Goal: Transaction & Acquisition: Purchase product/service

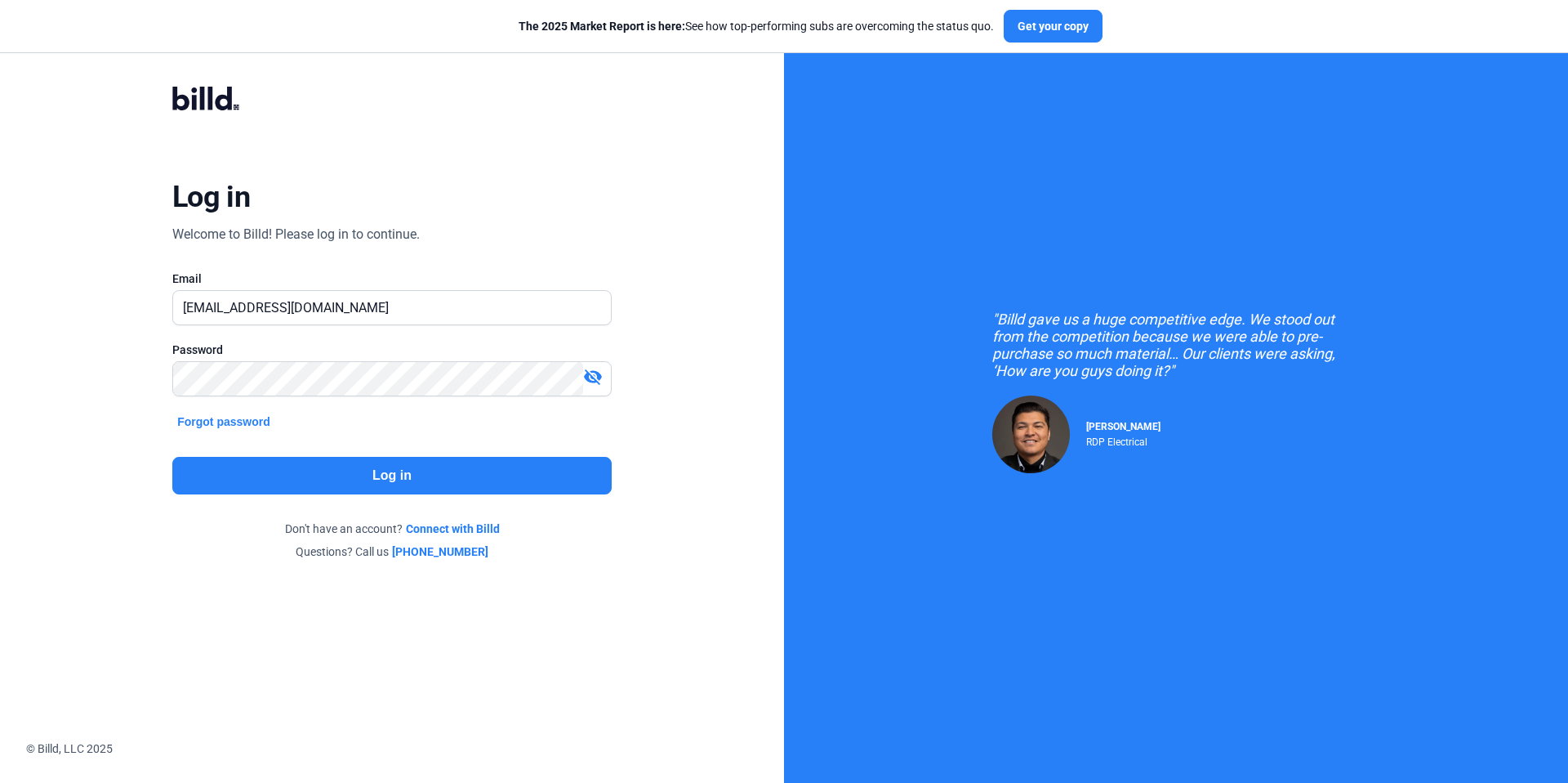
click at [420, 471] on button "Log in" at bounding box center [391, 475] width 439 height 38
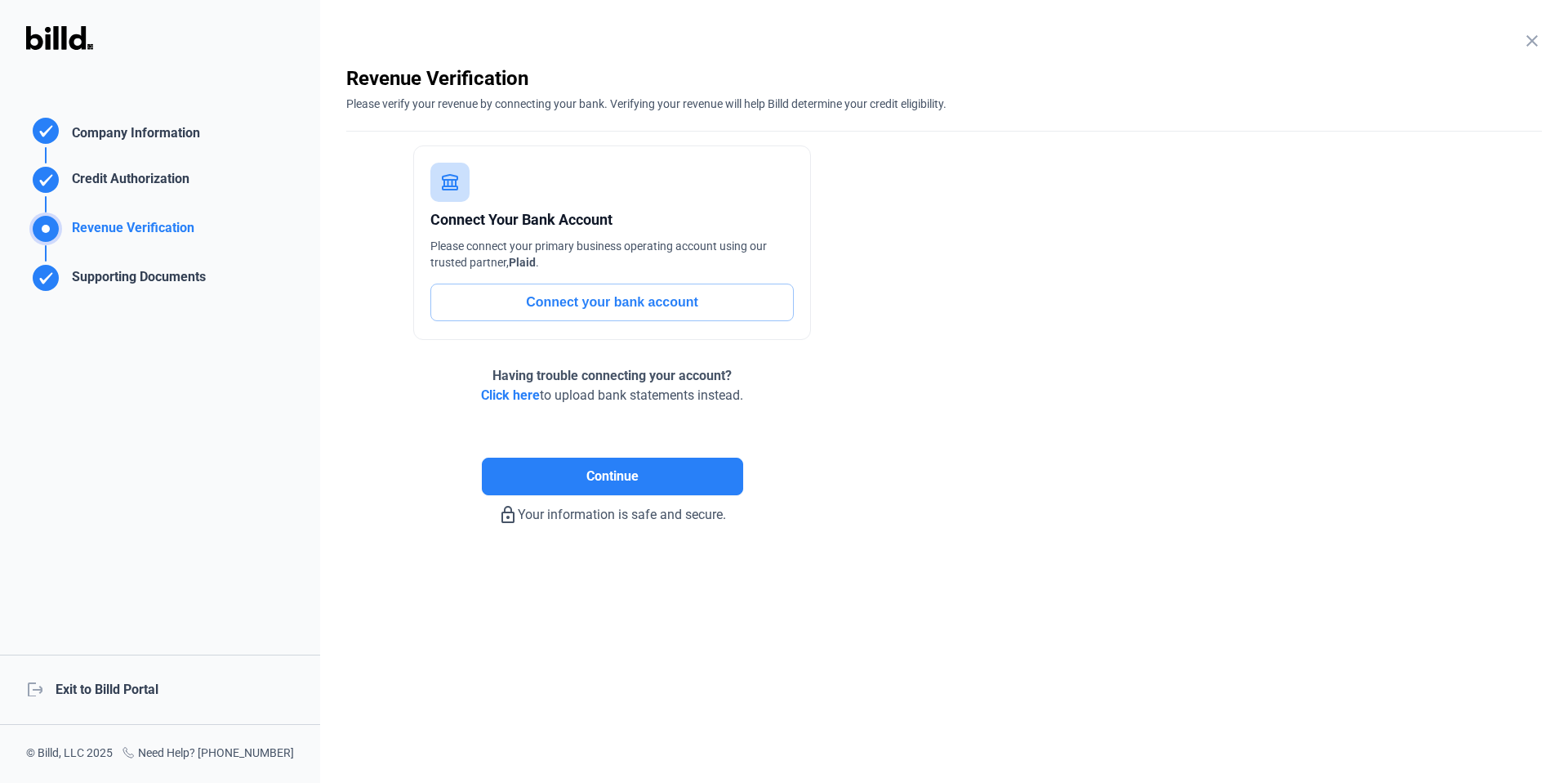
click at [111, 688] on div "logout Exit to Billd Portal" at bounding box center [160, 690] width 320 height 70
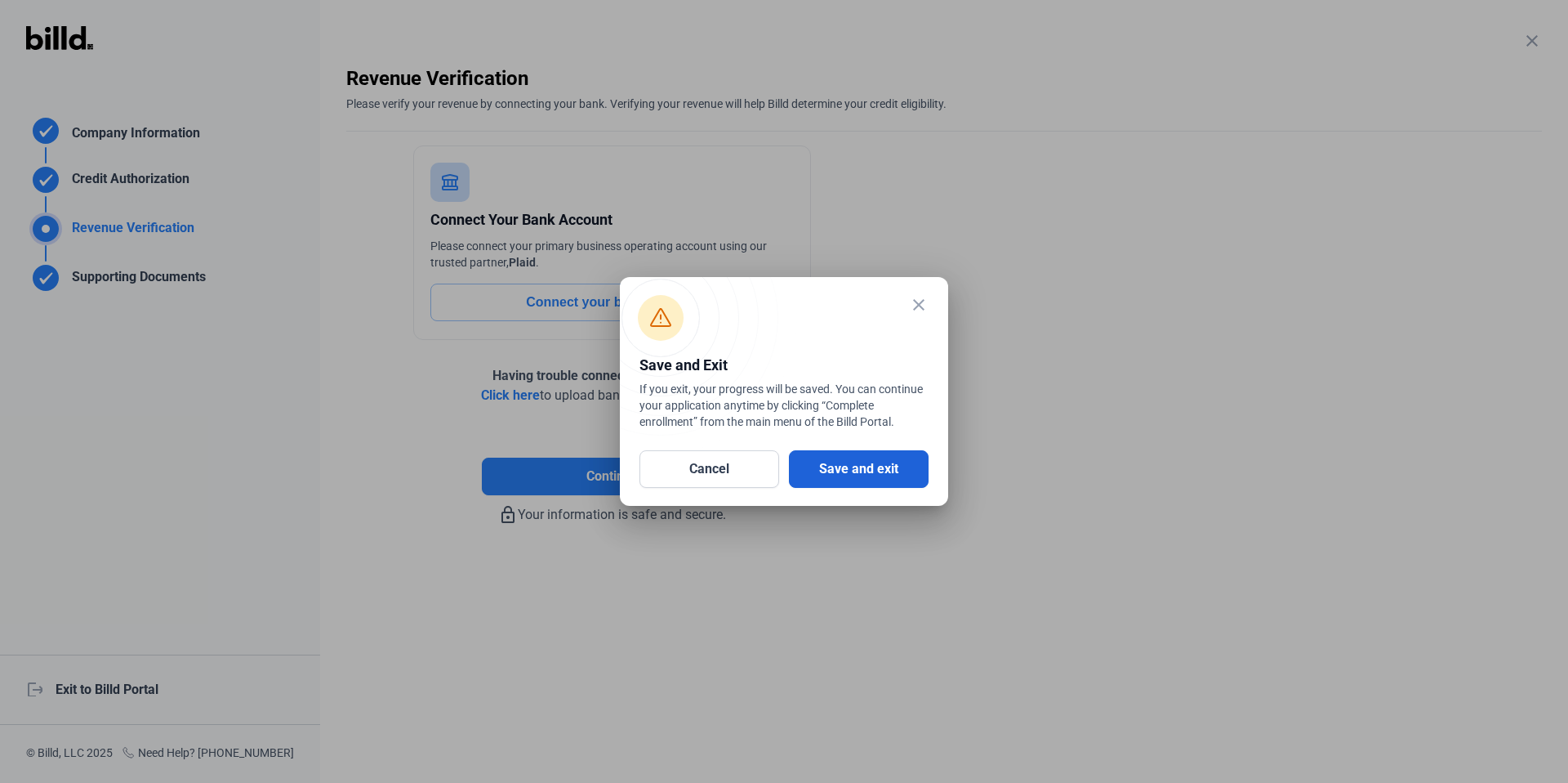
click at [875, 469] on button "Save and exit" at bounding box center [858, 468] width 140 height 38
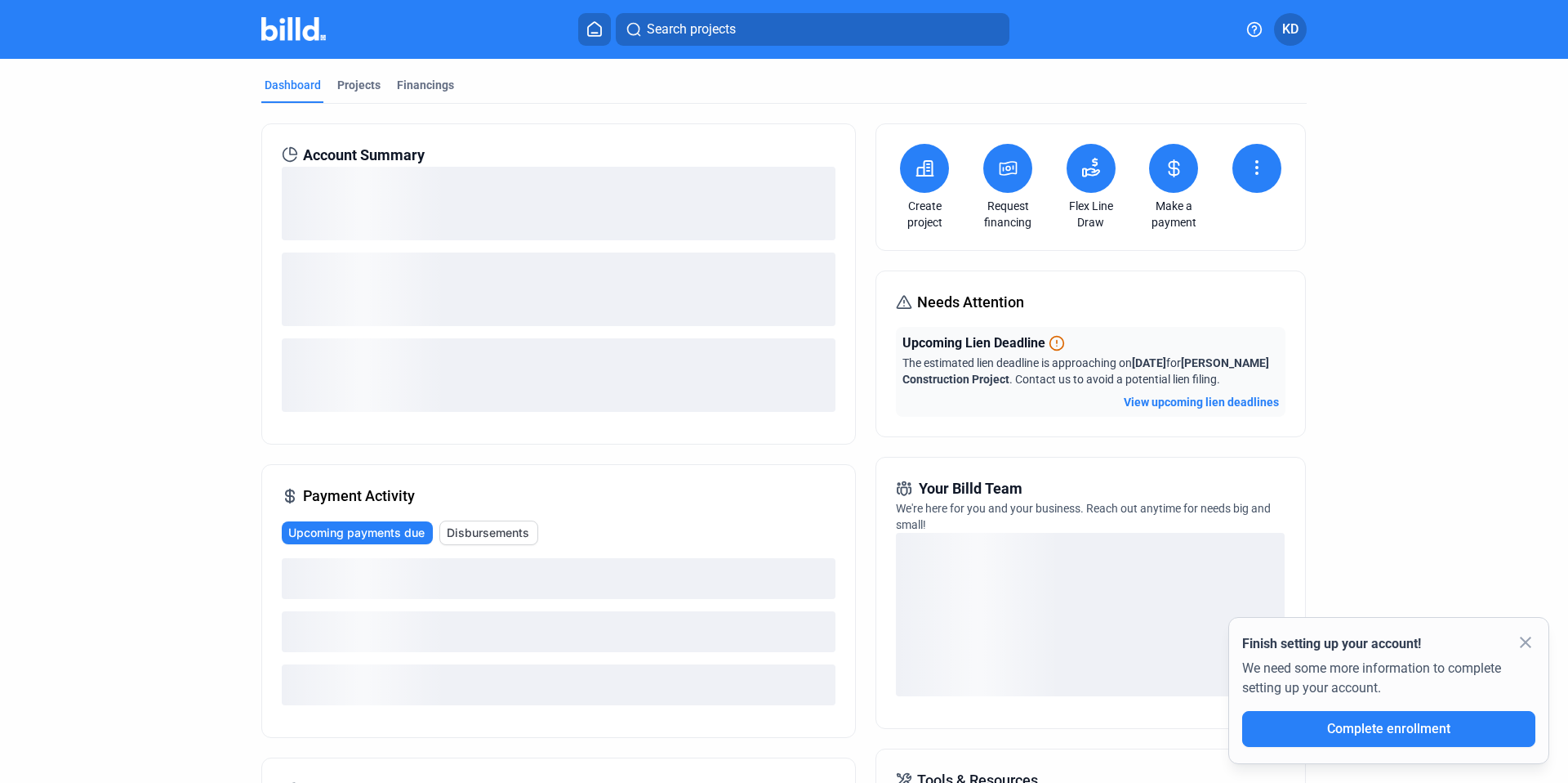
click at [1015, 170] on button at bounding box center [1007, 168] width 49 height 49
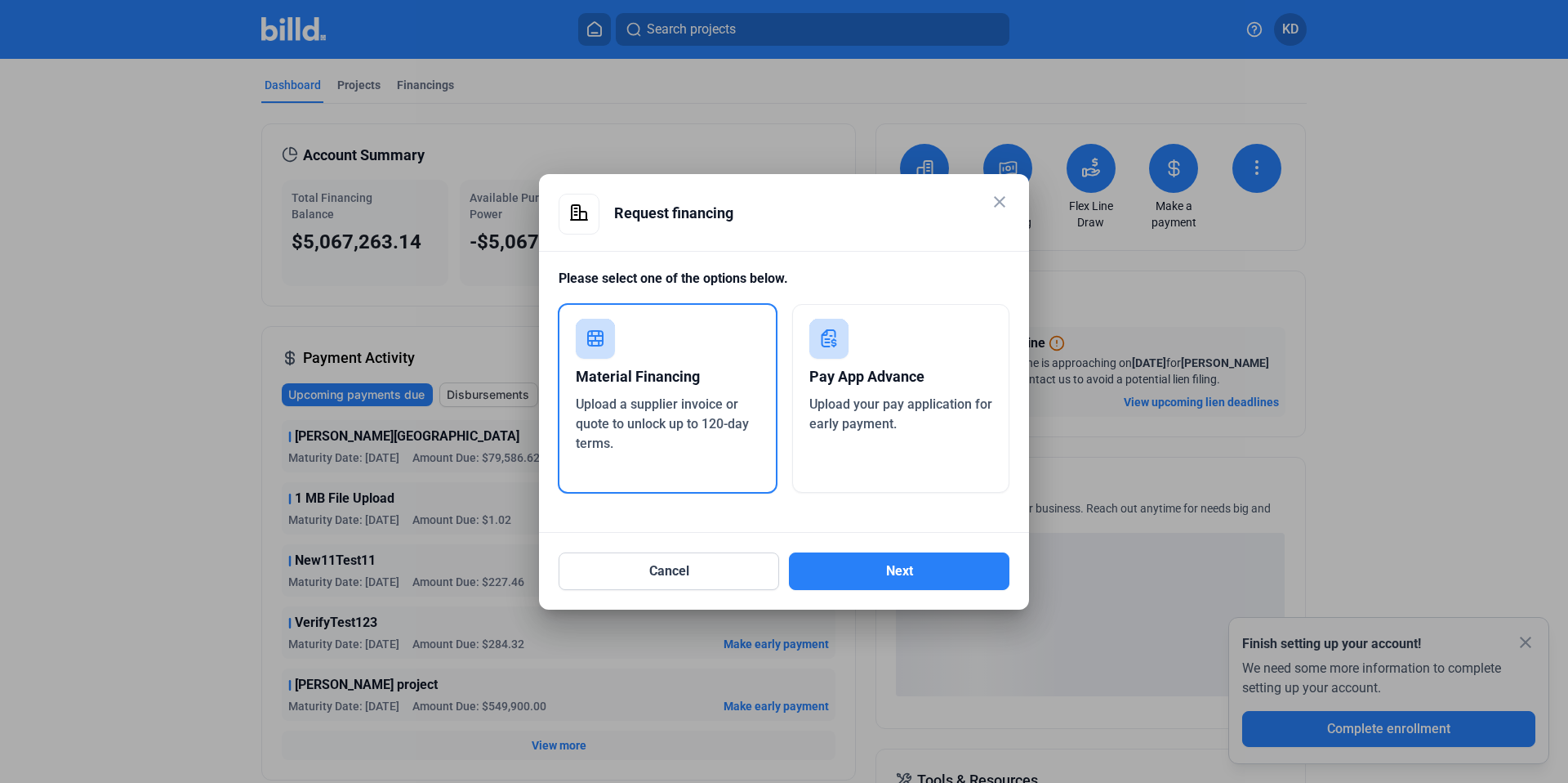
click at [859, 421] on span "Upload your pay application for early payment." at bounding box center [901, 414] width 183 height 35
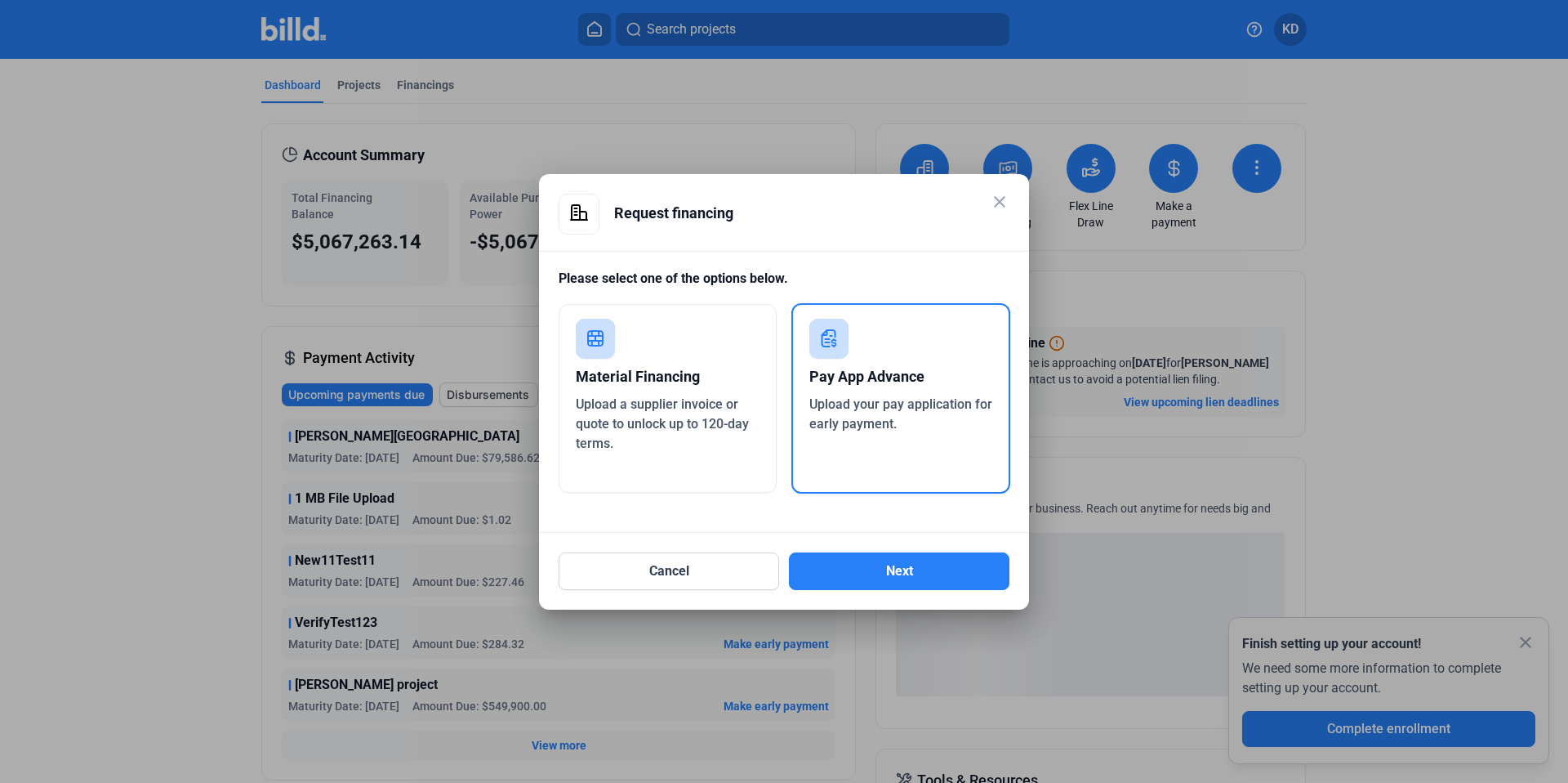
click at [678, 439] on div "Upload a supplier invoice or quote to unlock up to 120-day terms." at bounding box center [667, 424] width 184 height 59
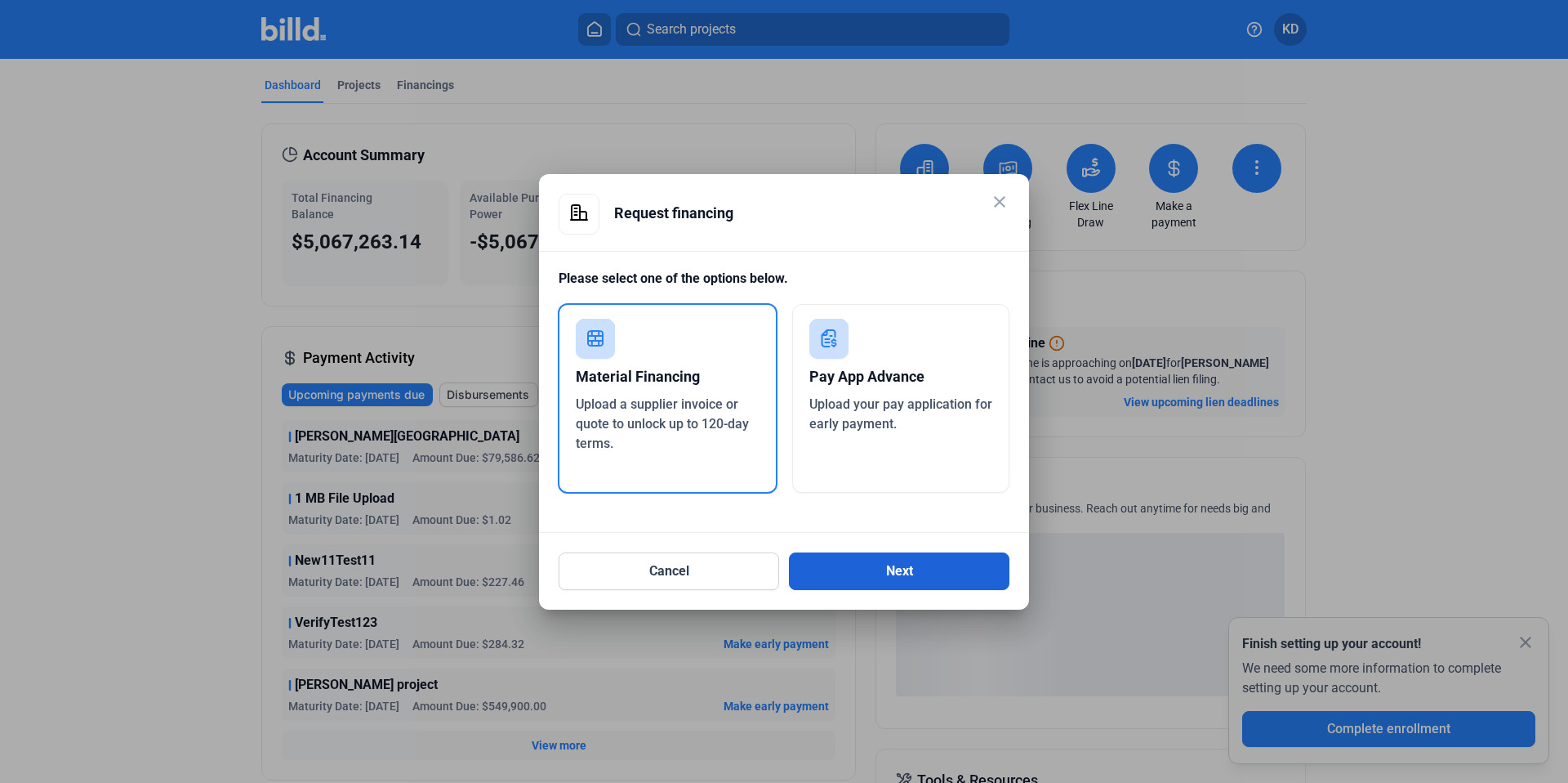
click at [890, 585] on button "Next" at bounding box center [899, 571] width 220 height 38
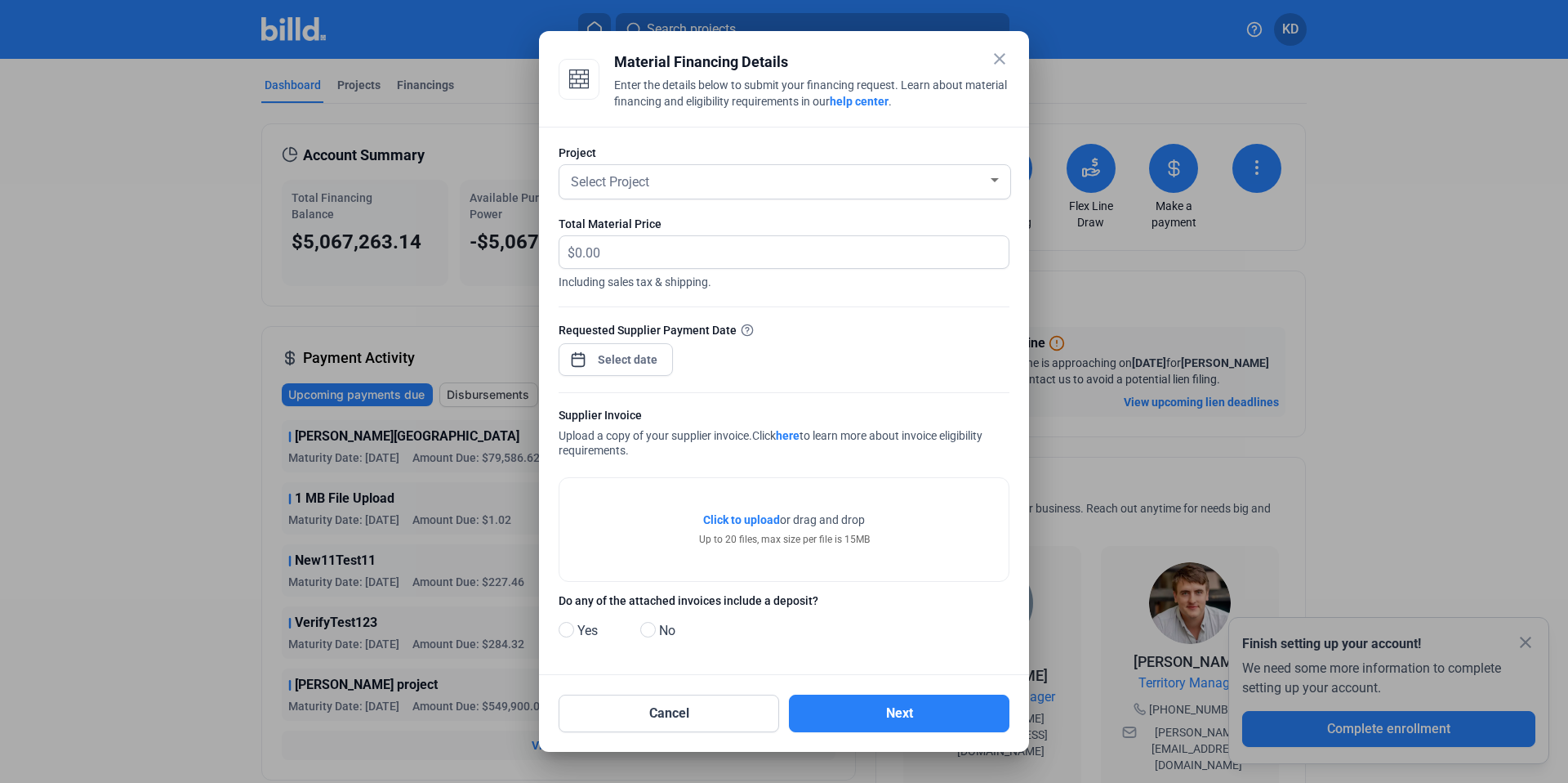
click at [982, 66] on div "Material Financing Details" at bounding box center [811, 62] width 395 height 23
drag, startPoint x: 1009, startPoint y: 52, endPoint x: 998, endPoint y: 58, distance: 12.5
click at [1007, 53] on mat-dialog-container "close Material Financing Details Enter the details below to submit your financi…" at bounding box center [784, 392] width 490 height 720
click at [996, 58] on mat-icon "close" at bounding box center [999, 58] width 19 height 19
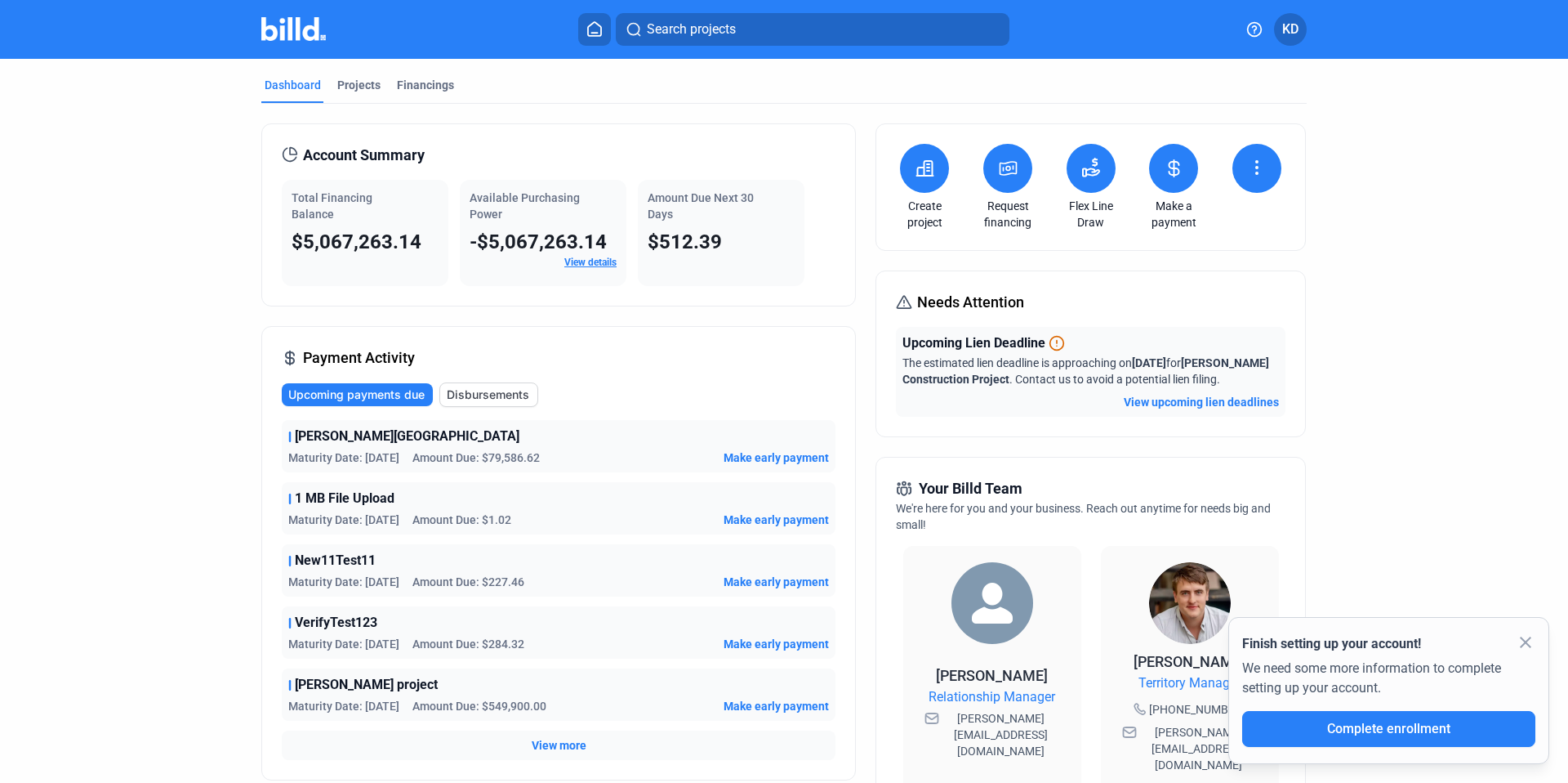
click at [1292, 22] on span "KD" at bounding box center [1290, 29] width 17 height 19
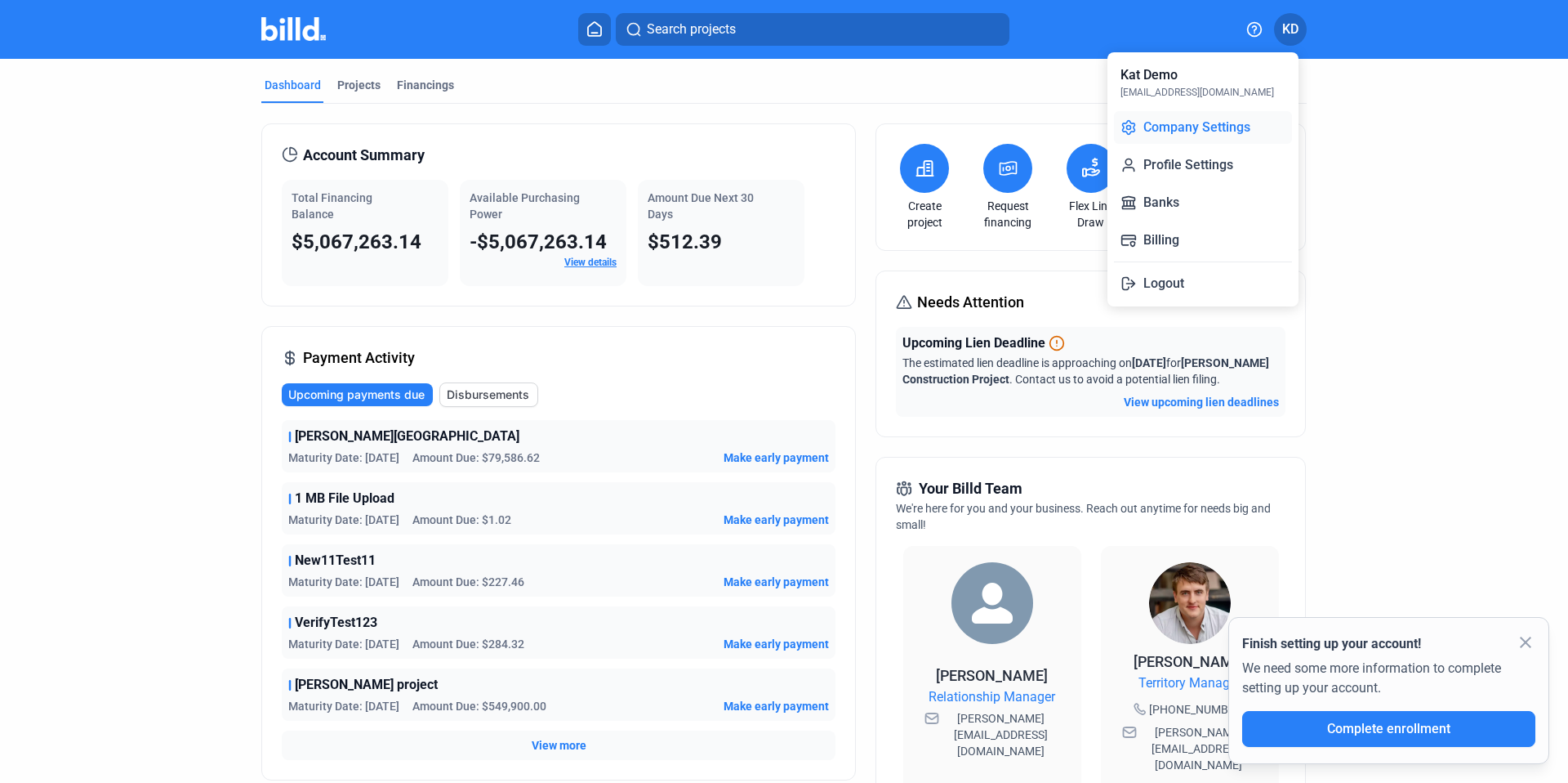
click at [1199, 137] on button "Company Settings" at bounding box center [1203, 127] width 178 height 32
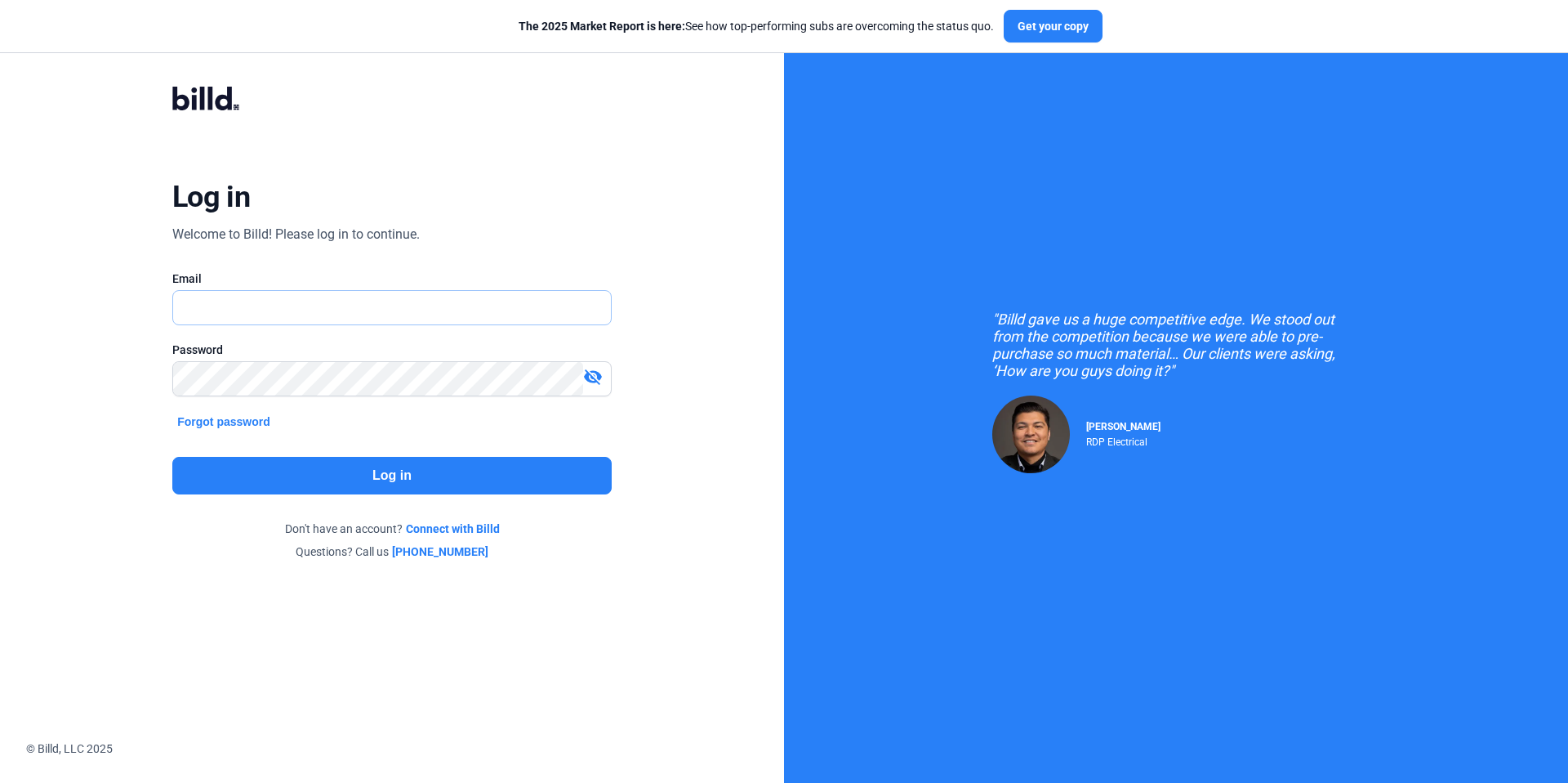
type input "[EMAIL_ADDRESS][DOMAIN_NAME]"
click at [538, 470] on button "Log in" at bounding box center [391, 475] width 439 height 38
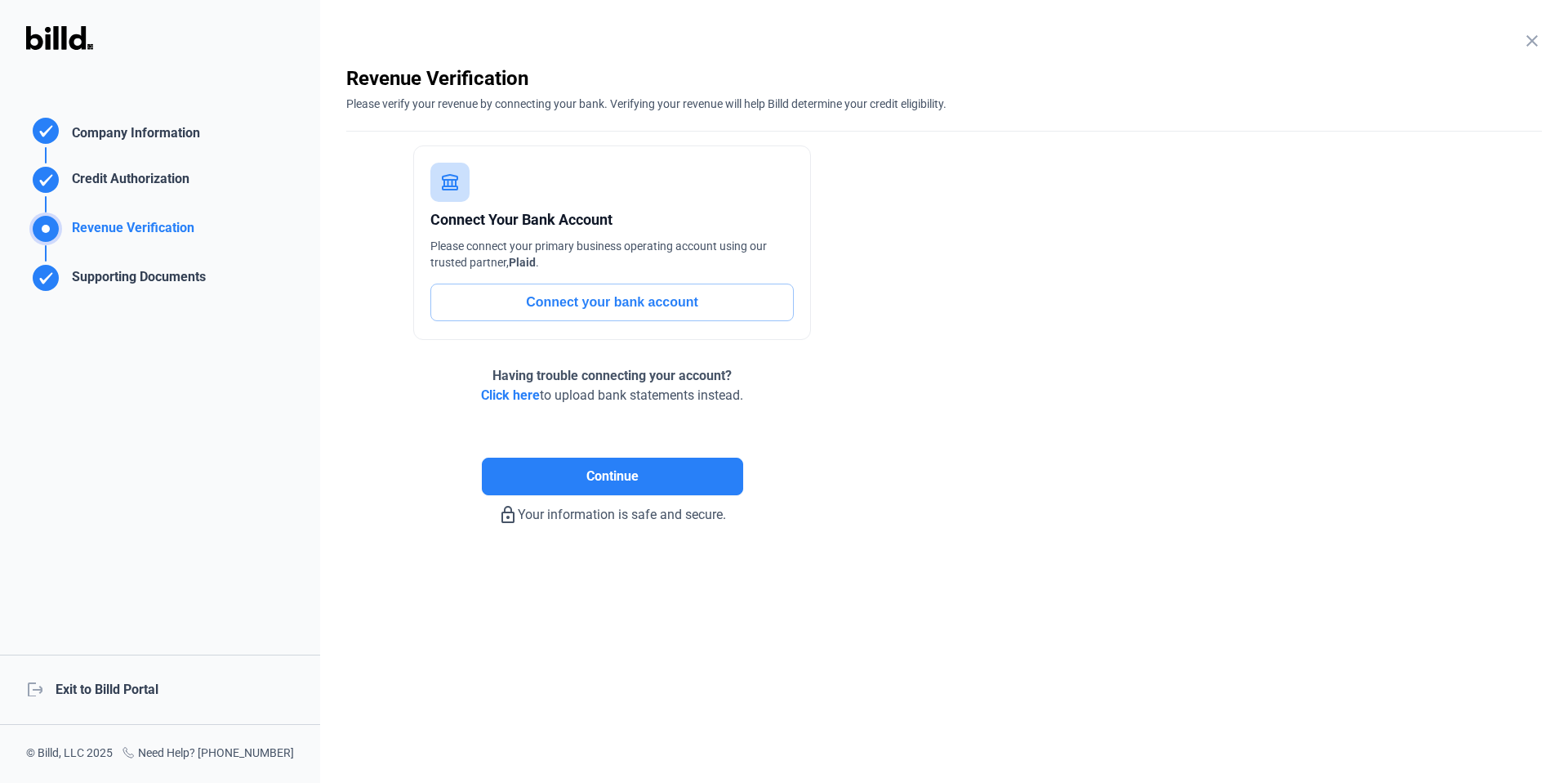
click at [103, 678] on div "logout Exit to Billd Portal" at bounding box center [160, 690] width 320 height 70
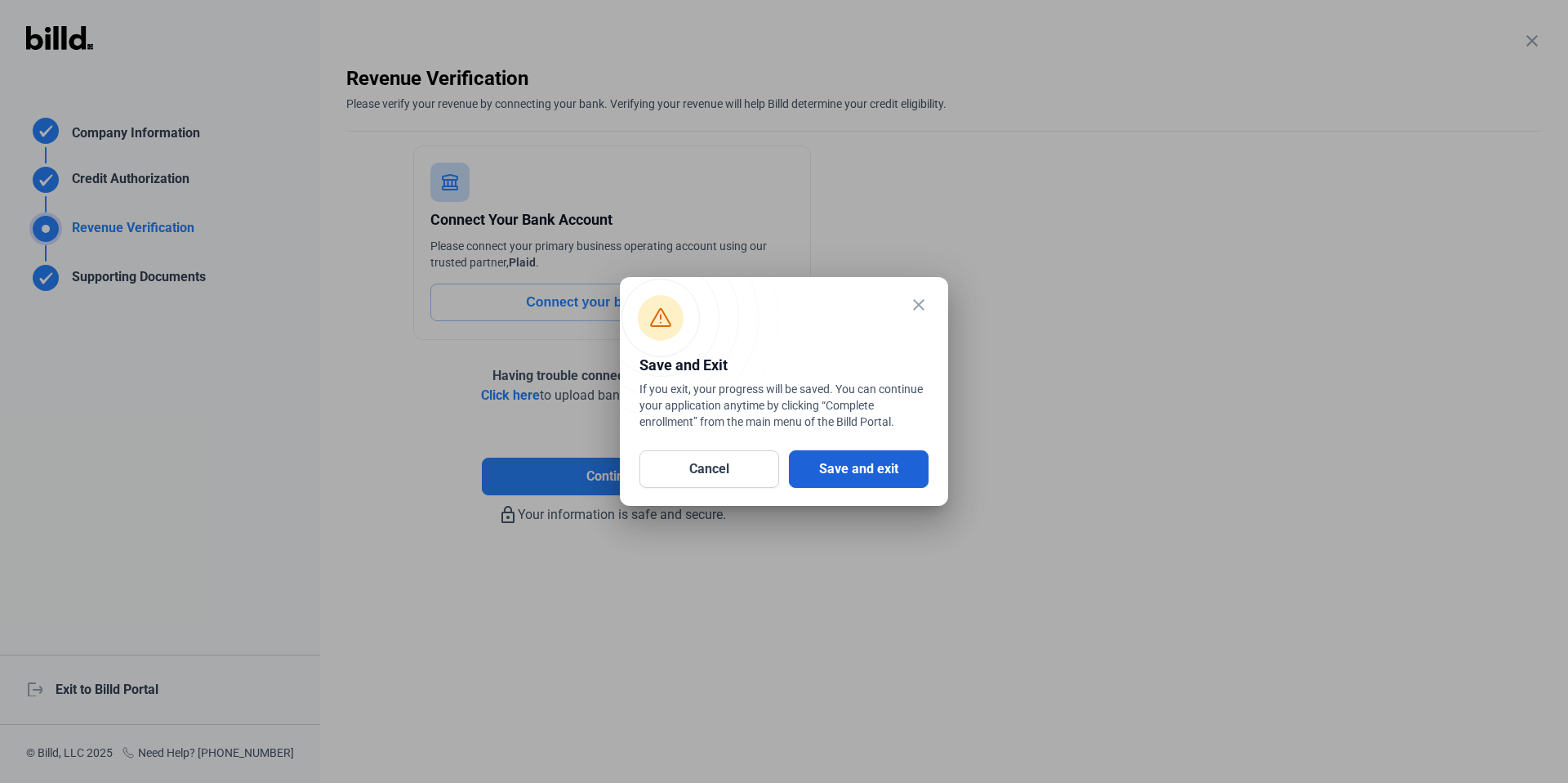
click at [901, 468] on button "Save and exit" at bounding box center [858, 468] width 140 height 38
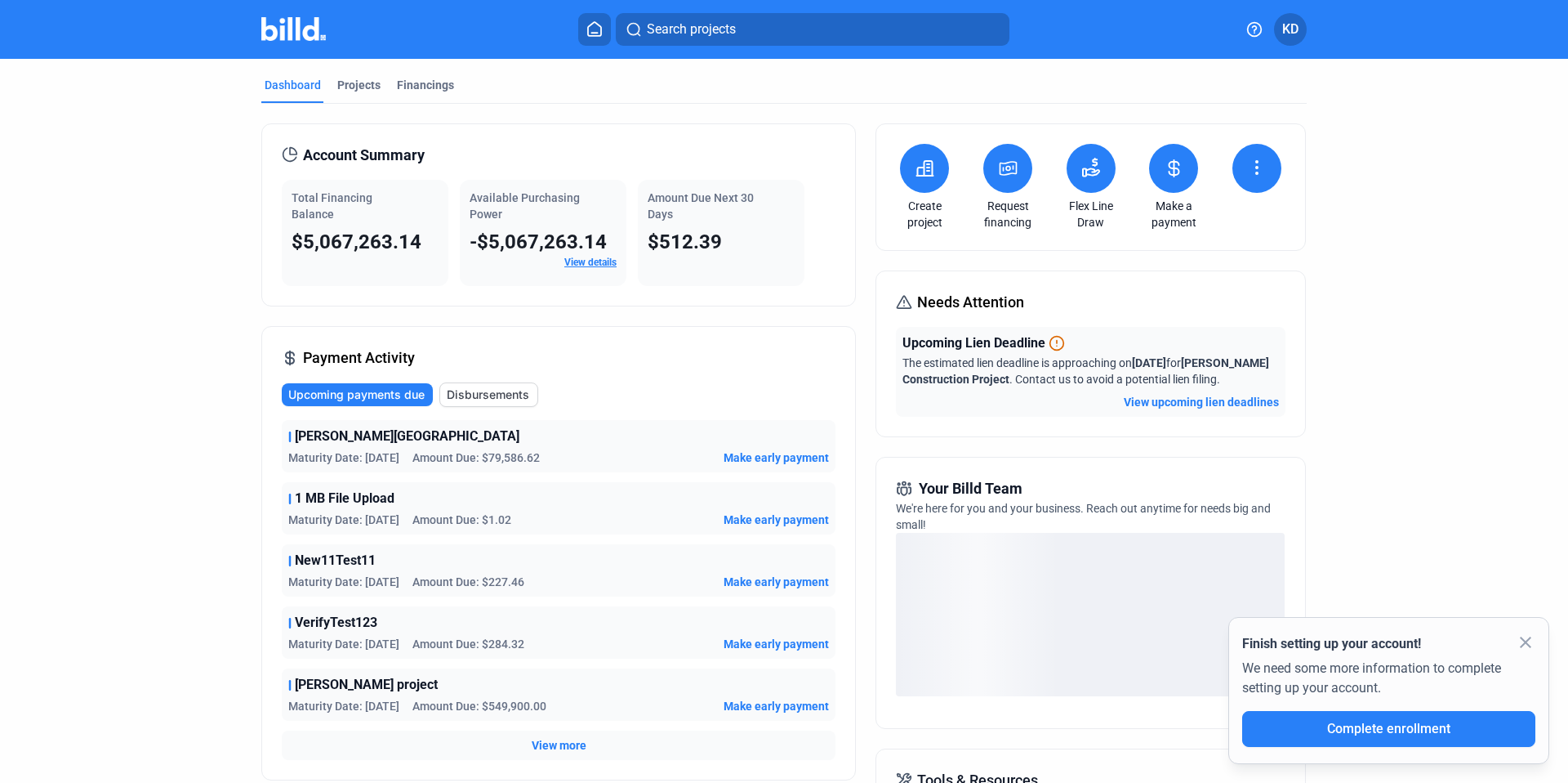
click at [1019, 167] on button at bounding box center [1007, 168] width 49 height 49
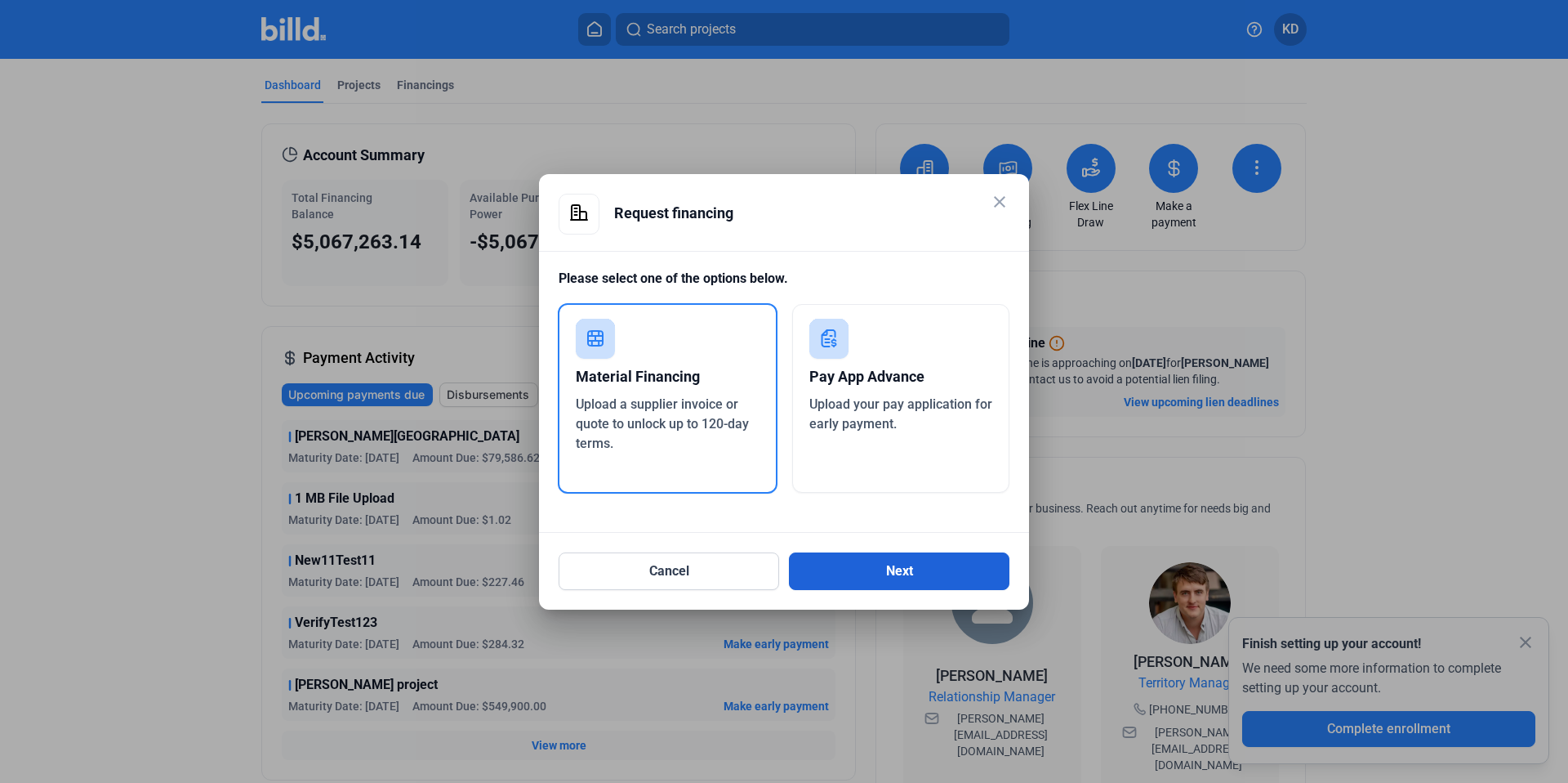
click at [852, 555] on button "Next" at bounding box center [899, 571] width 220 height 38
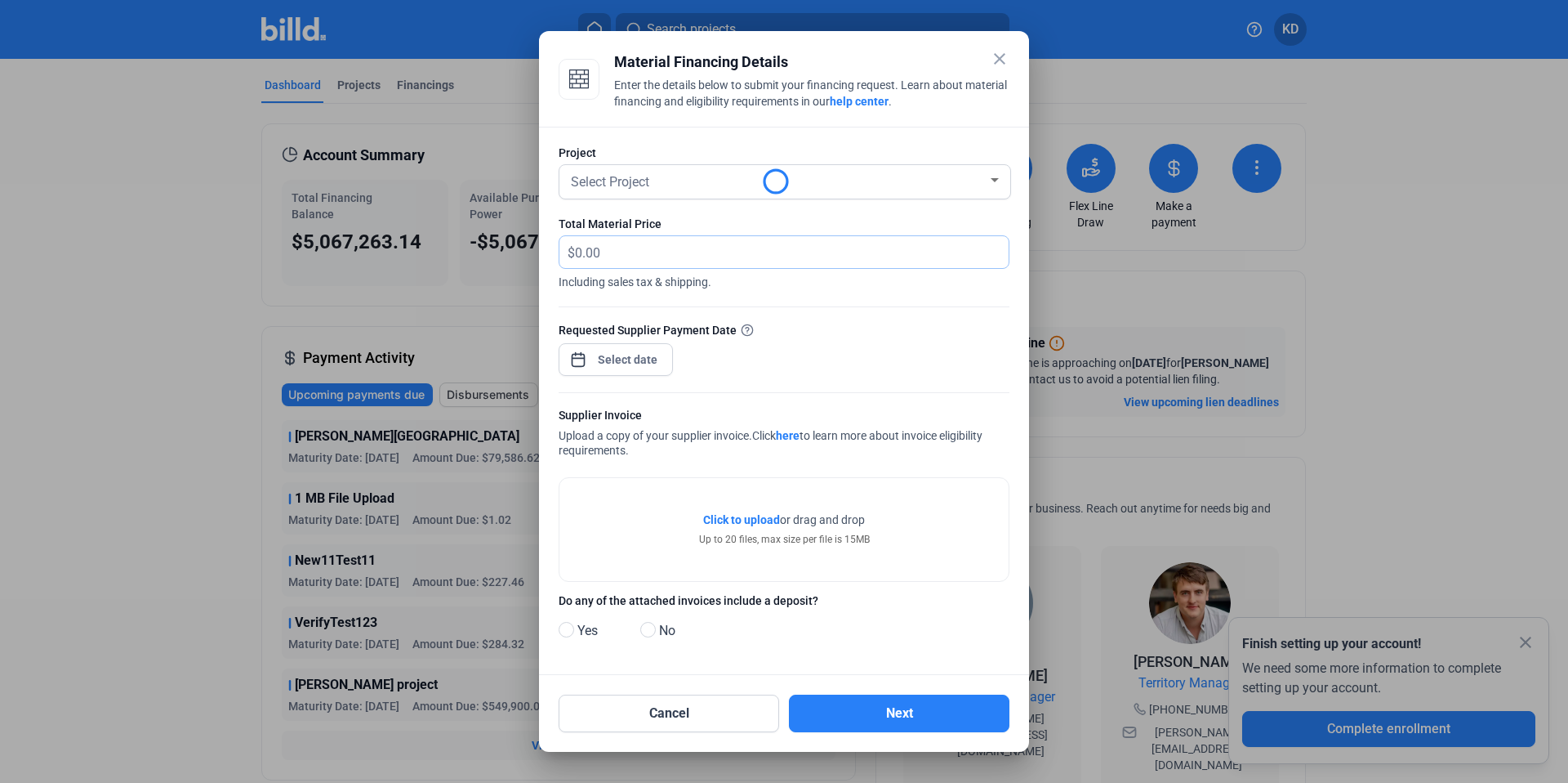
click at [623, 259] on input "text" at bounding box center [782, 252] width 414 height 31
type input "60,000"
click at [636, 349] on div "close Material Financing Details Enter the details below to submit your financi…" at bounding box center [784, 392] width 1568 height 783
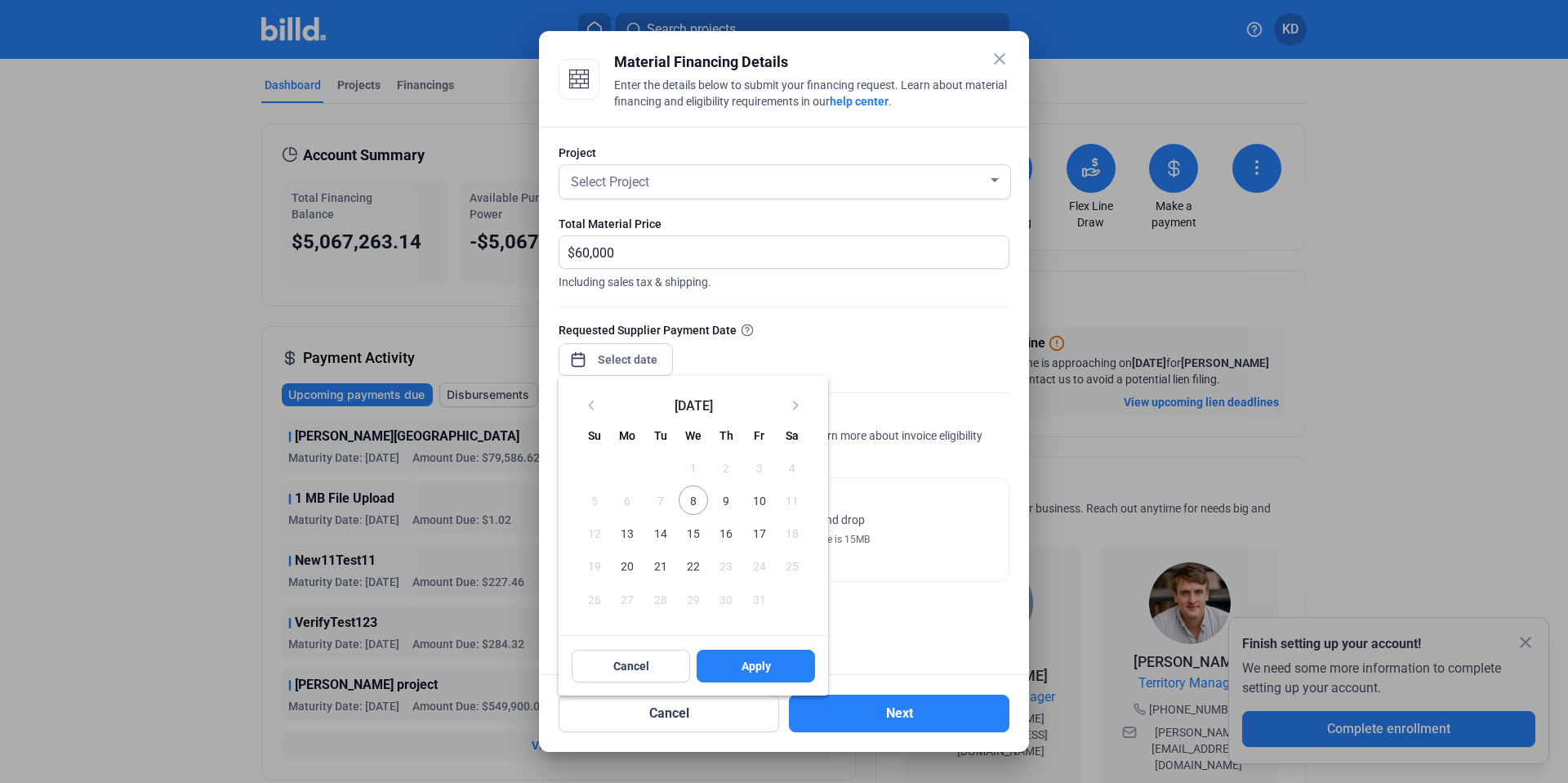
click at [698, 513] on span "8" at bounding box center [693, 500] width 30 height 30
click at [664, 180] on div at bounding box center [784, 392] width 1568 height 783
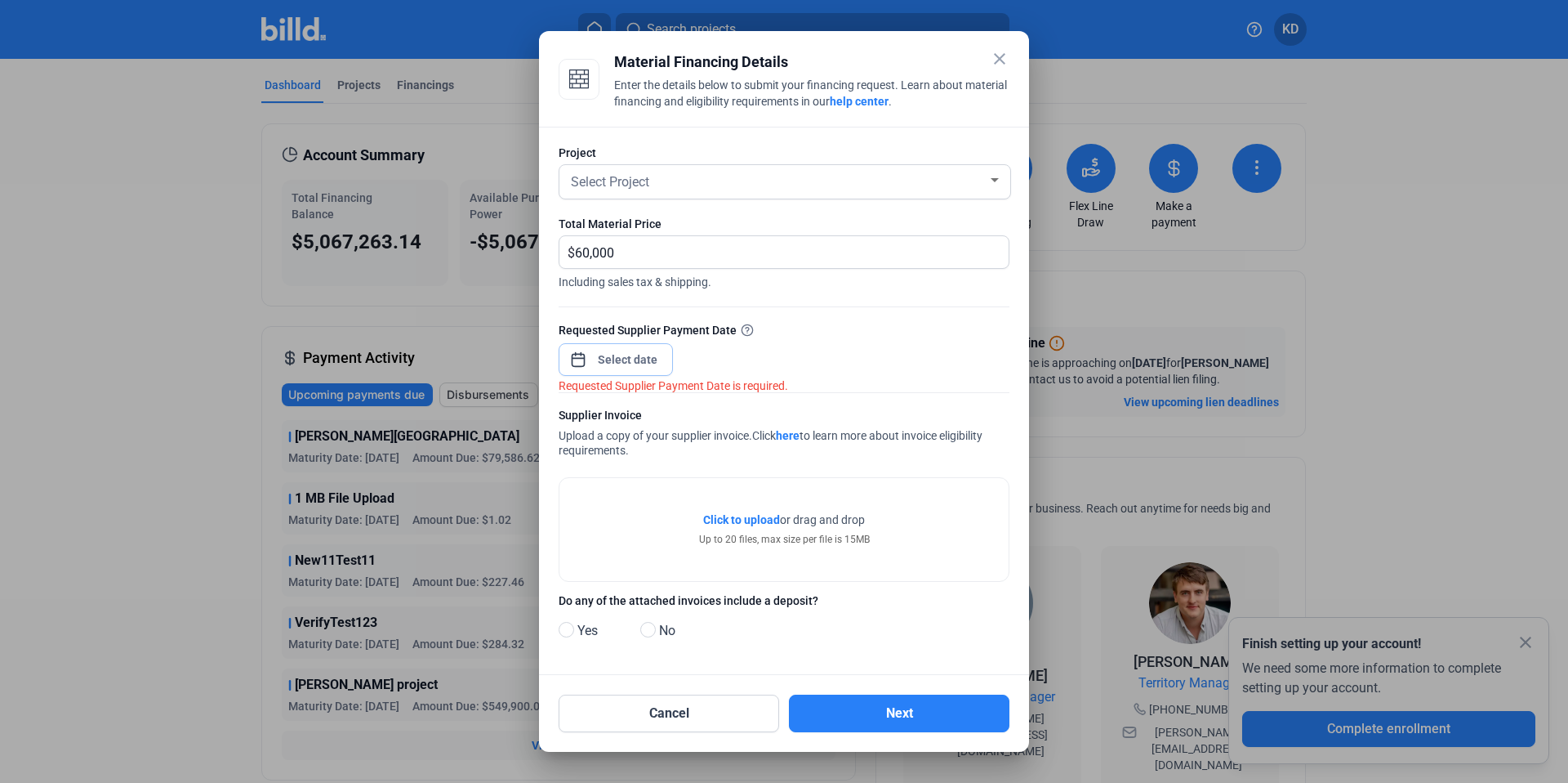
click at [626, 358] on input at bounding box center [628, 359] width 70 height 19
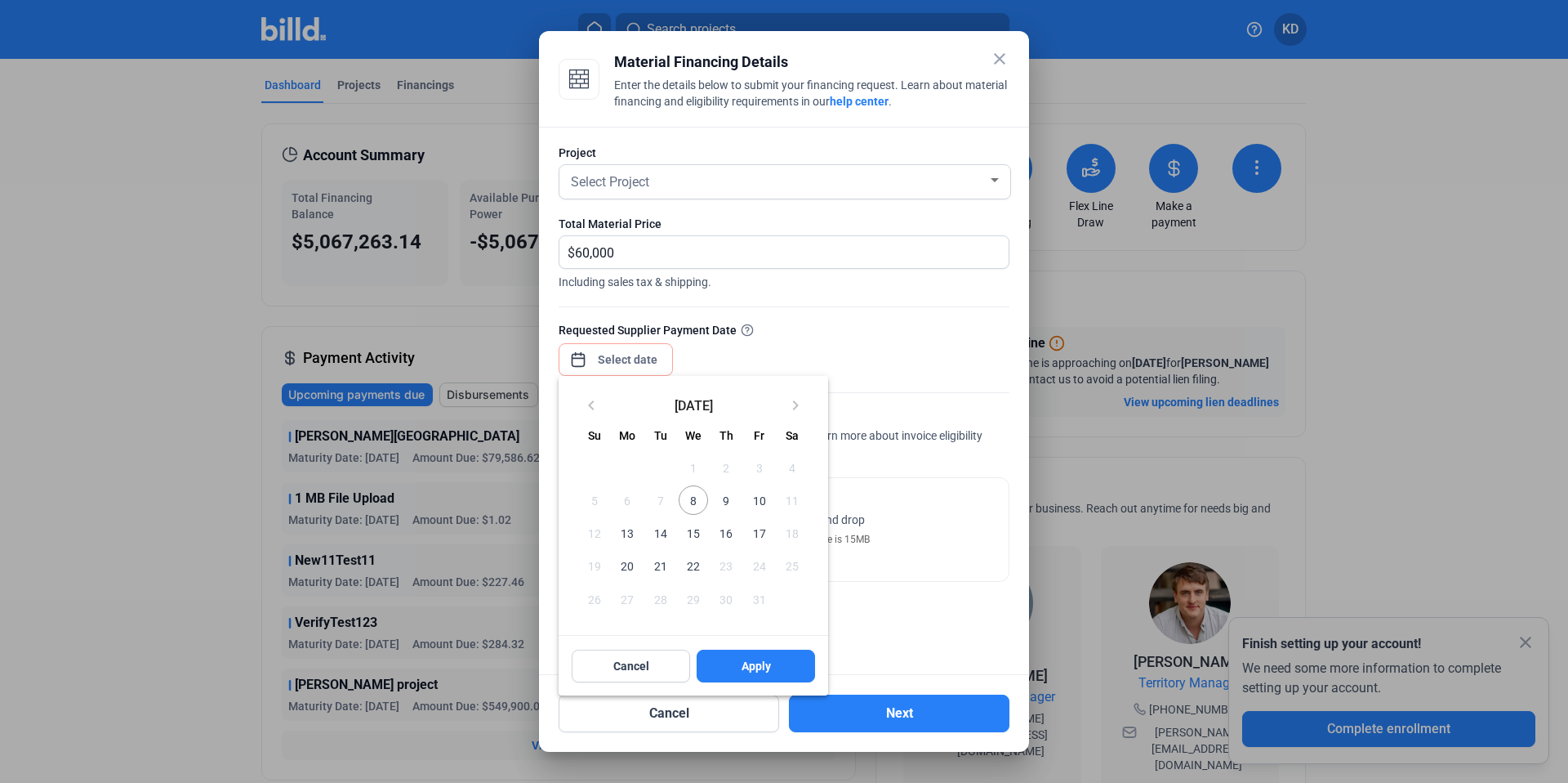
click at [700, 497] on span "8" at bounding box center [693, 500] width 30 height 30
click at [776, 667] on button "Apply" at bounding box center [756, 665] width 118 height 32
type input "[DATE]"
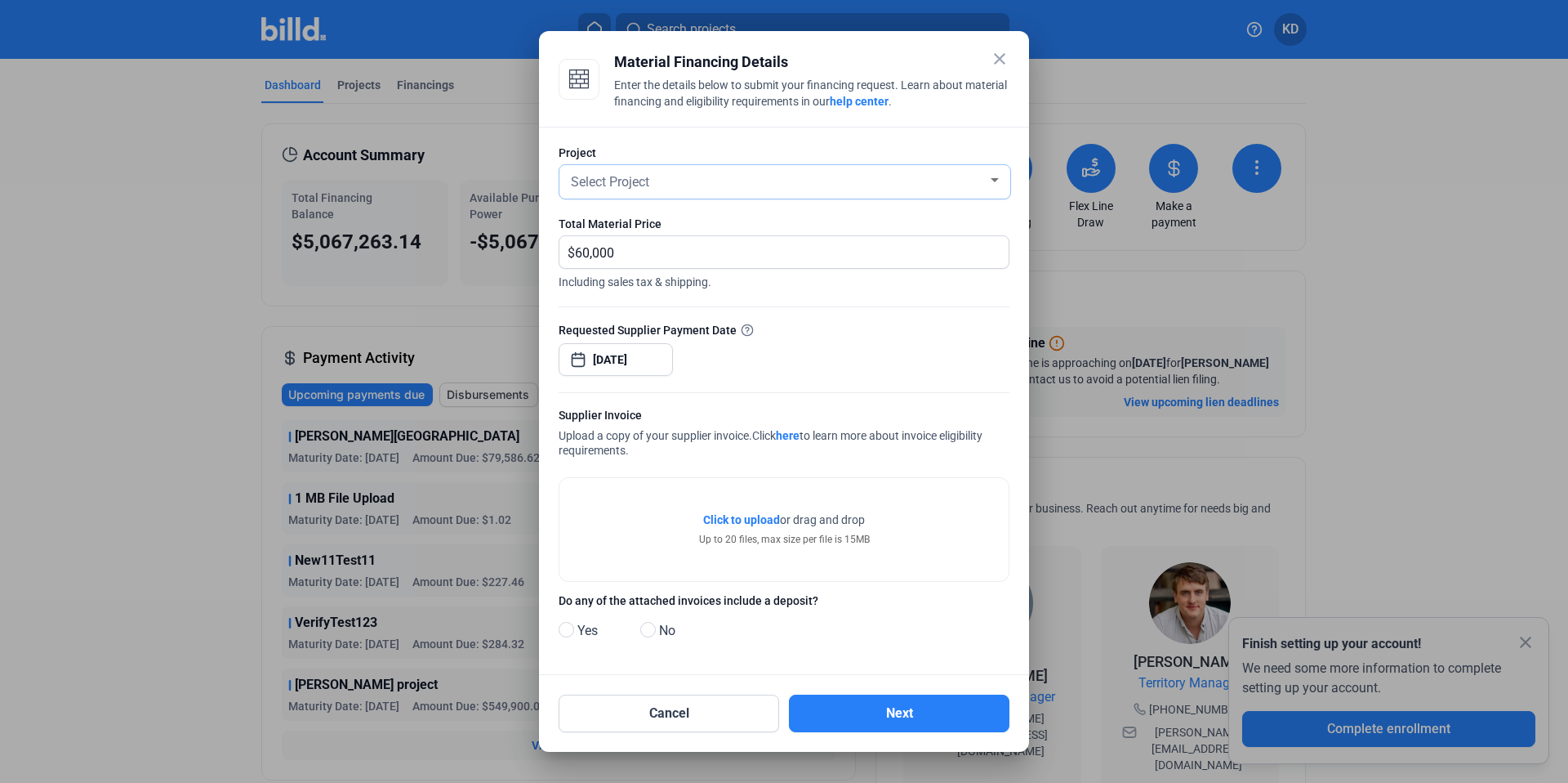
click at [630, 180] on span "Select Project" at bounding box center [610, 181] width 79 height 16
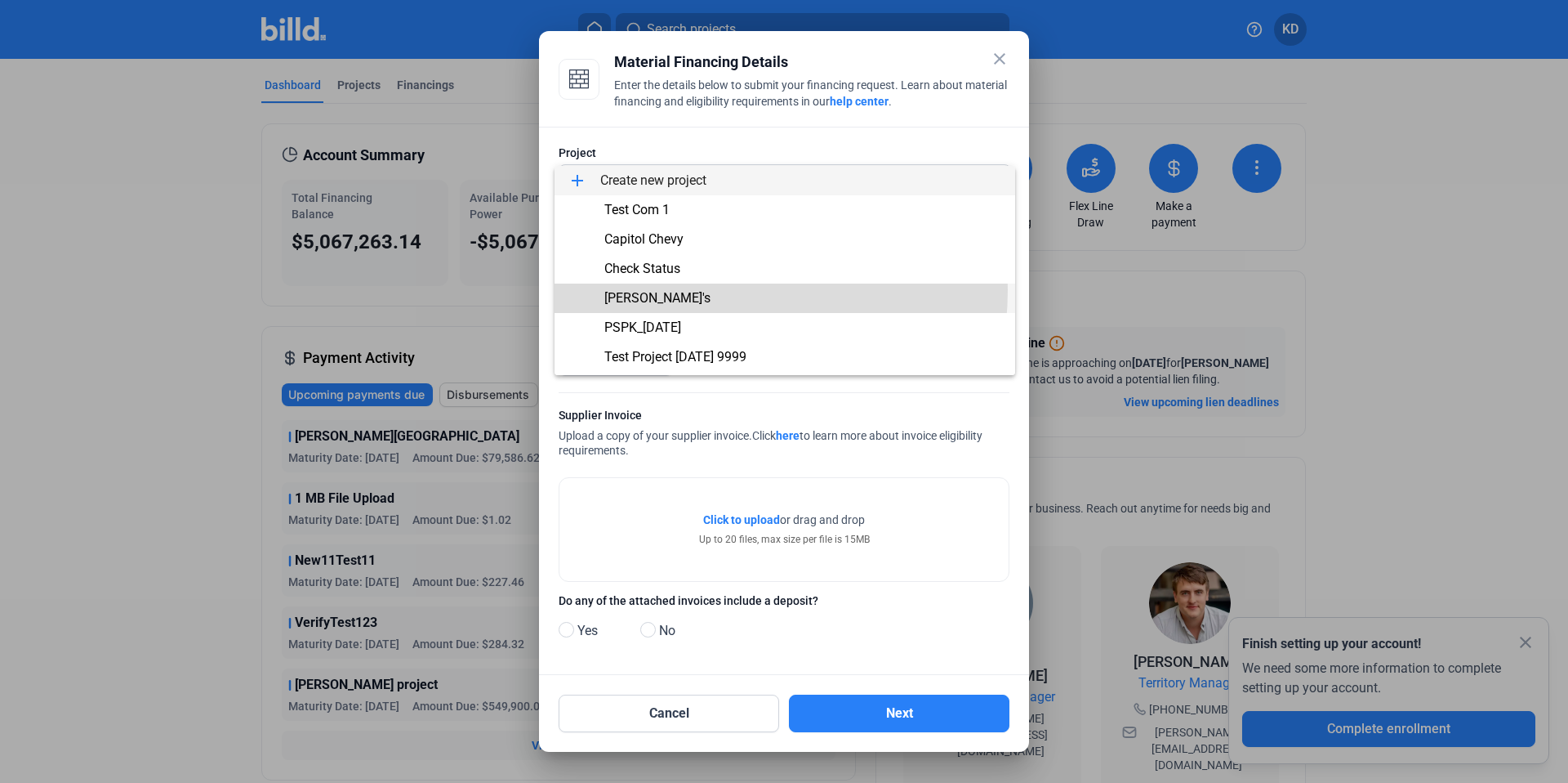
click at [682, 289] on span "[PERSON_NAME]'s" at bounding box center [784, 298] width 435 height 30
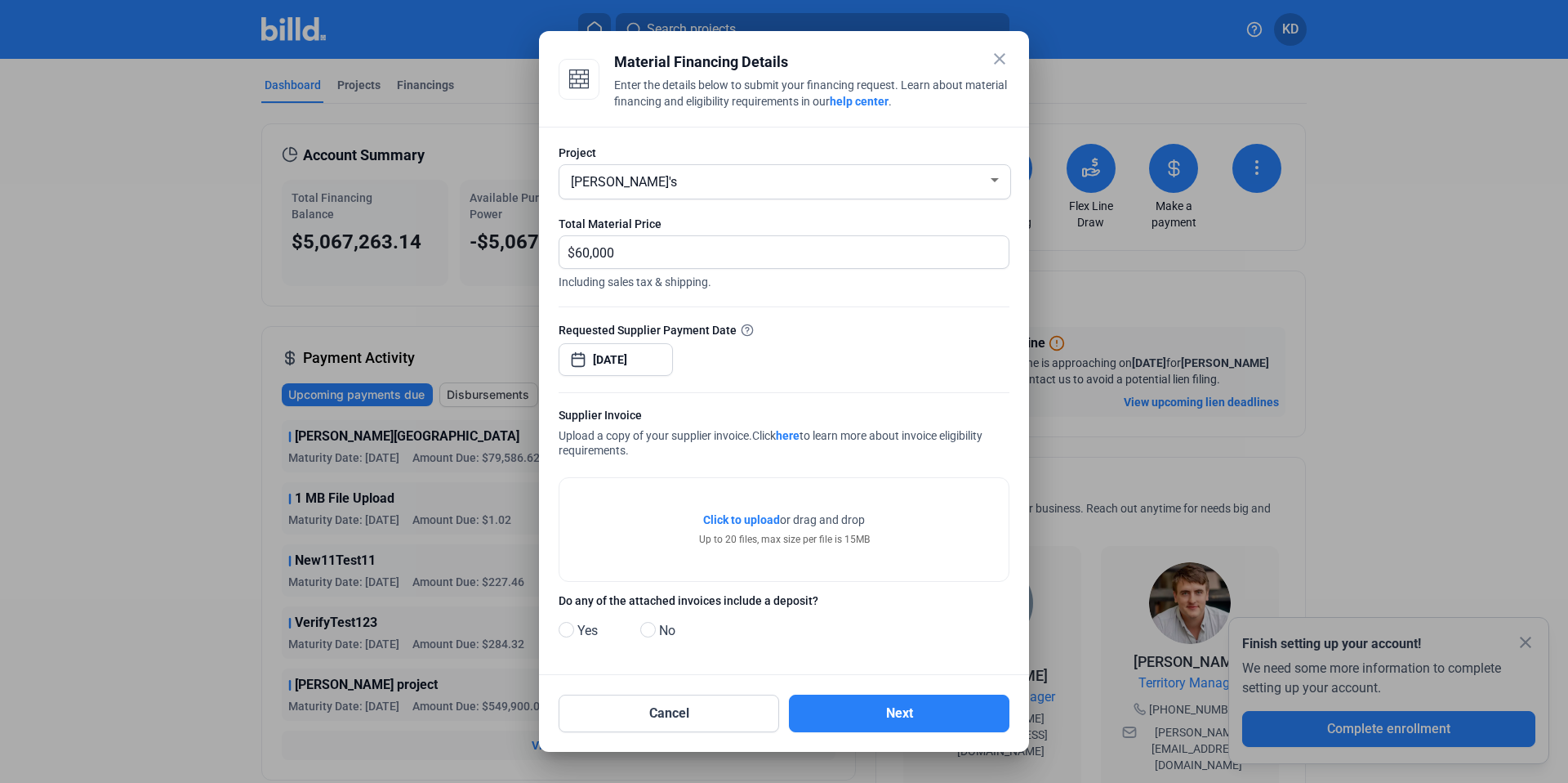
click at [737, 518] on span "Click to upload" at bounding box center [741, 519] width 77 height 13
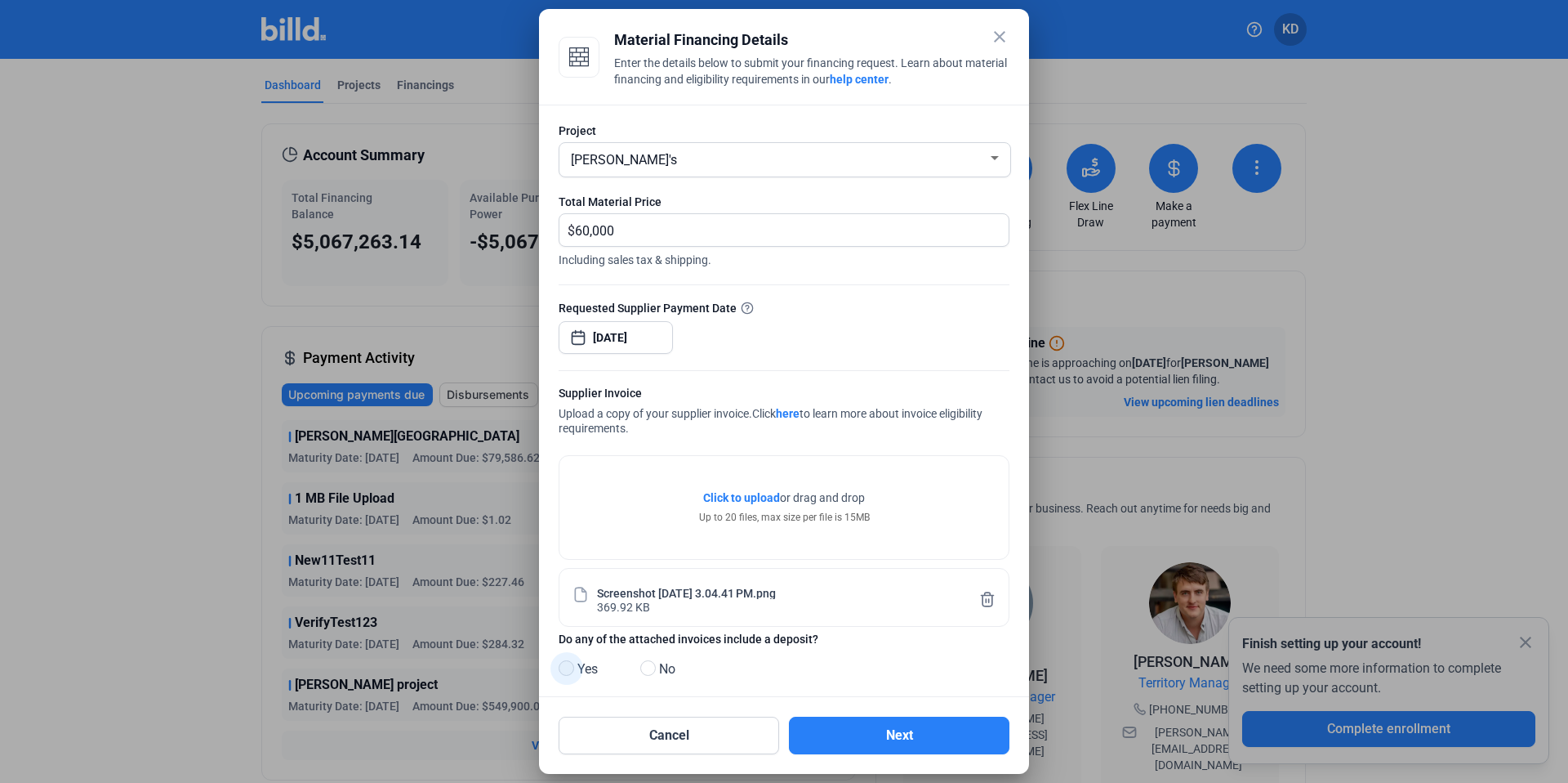
click at [568, 673] on span at bounding box center [566, 667] width 16 height 16
click at [568, 673] on input "Yes" at bounding box center [564, 668] width 12 height 12
radio input "true"
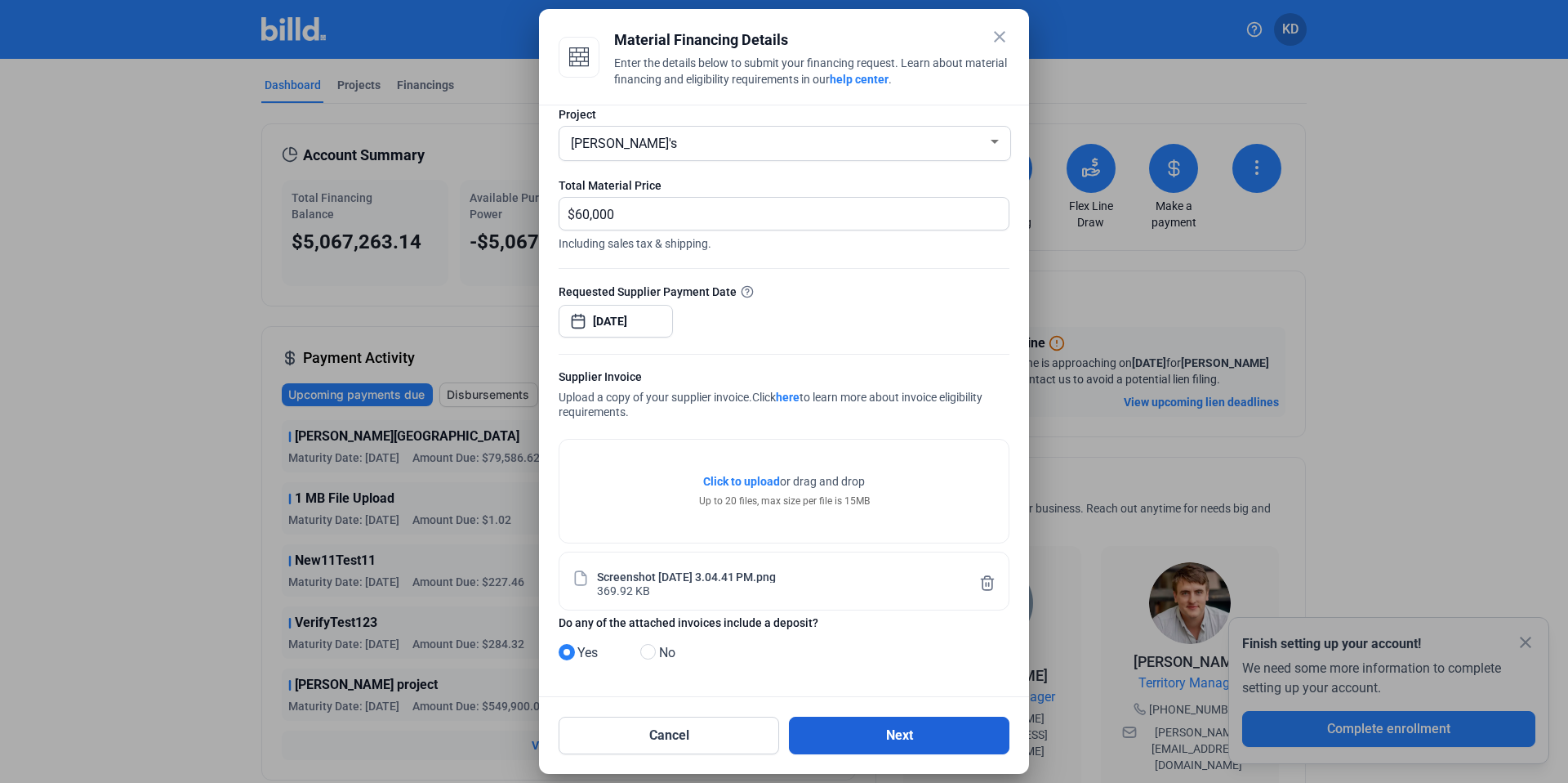
click at [838, 742] on button "Next" at bounding box center [899, 735] width 220 height 38
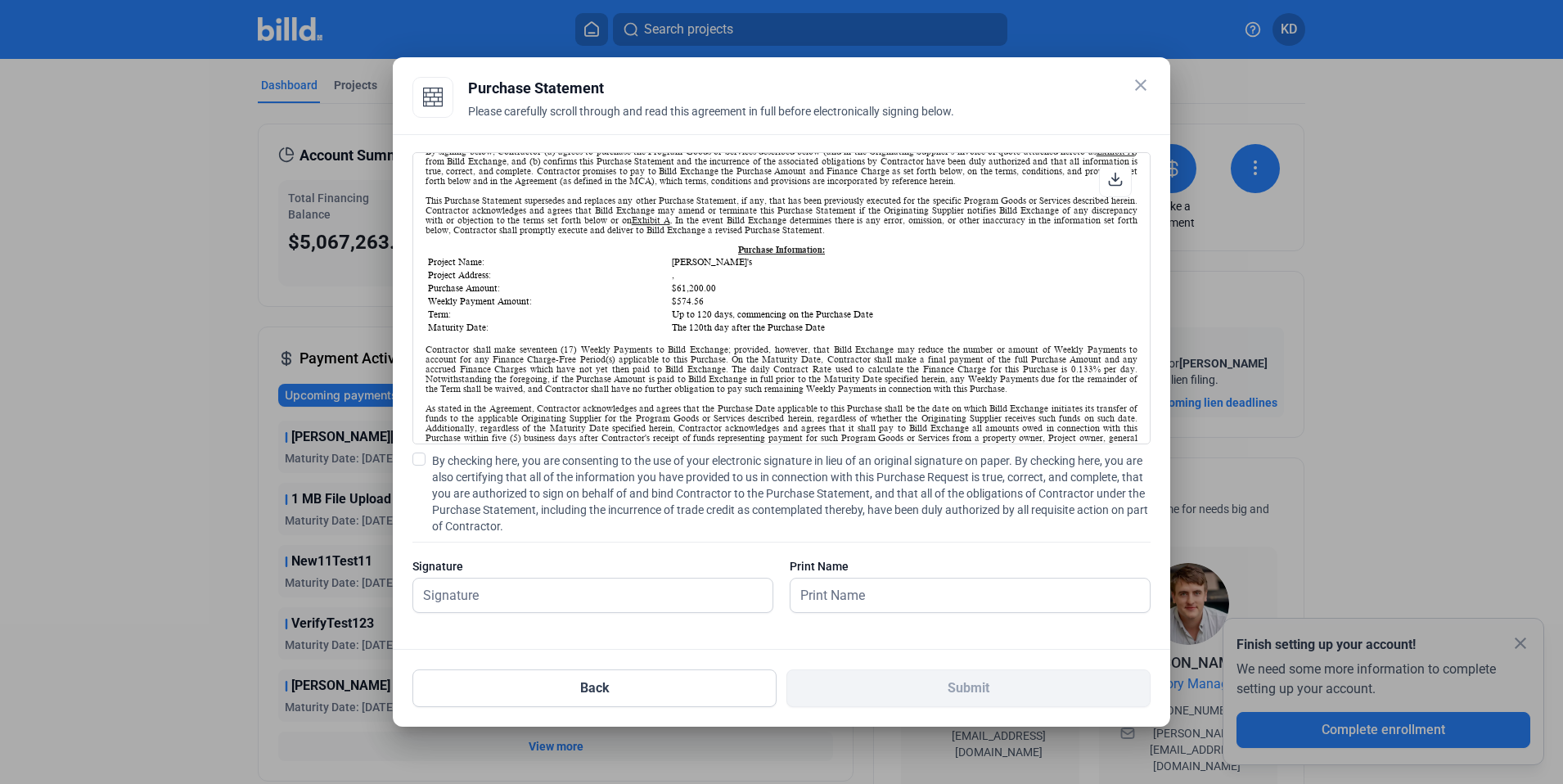
scroll to position [149, 0]
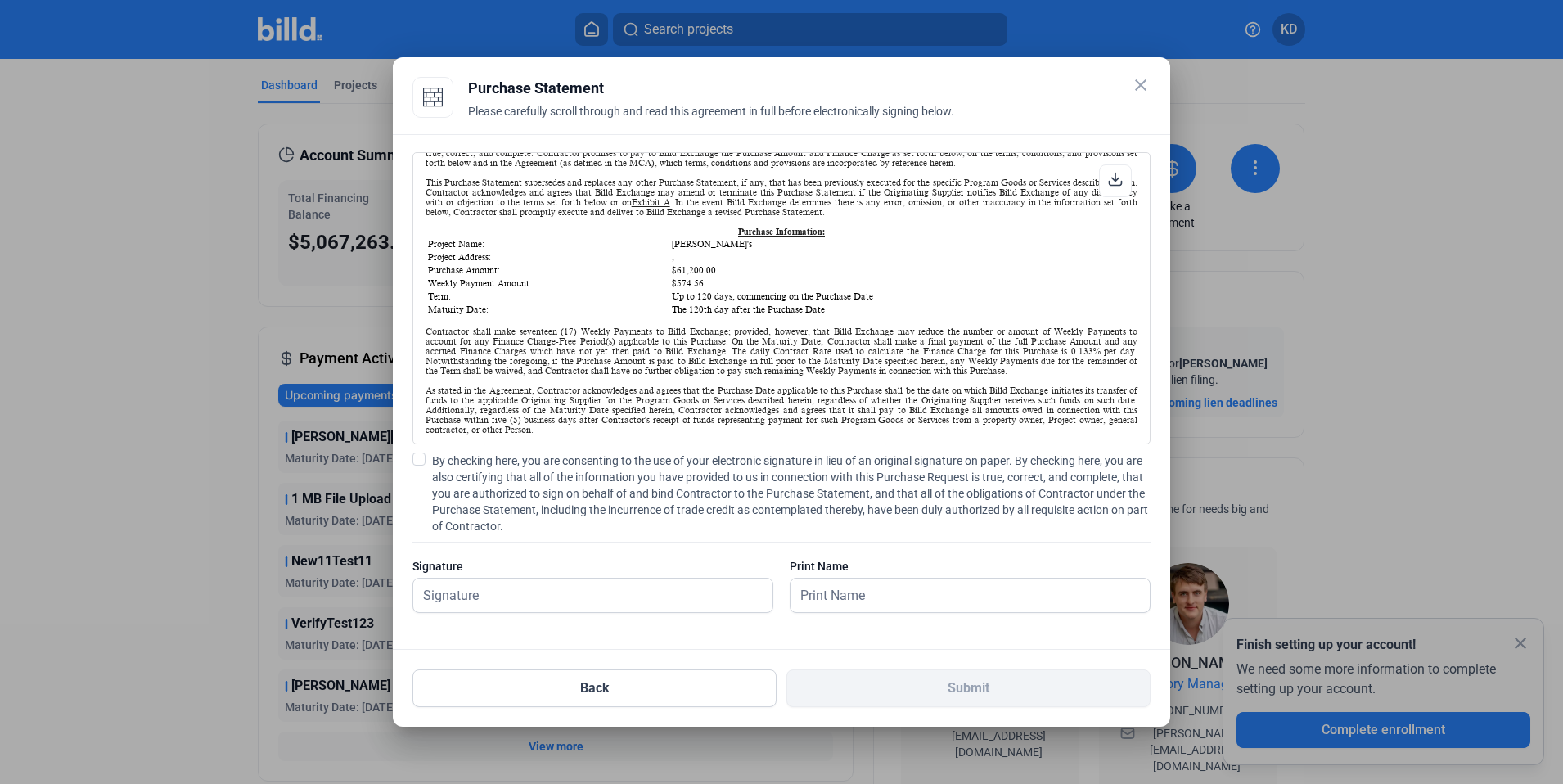
click at [427, 462] on label "By checking here, you are consenting to the use of your electronic signature in…" at bounding box center [782, 493] width 738 height 82
click at [0, 0] on input "By checking here, you are consenting to the use of your electronic signature in…" at bounding box center [0, 0] width 0 height 0
click at [519, 592] on input "text" at bounding box center [584, 595] width 341 height 33
type input "kat test"
click at [840, 598] on input "text" at bounding box center [961, 595] width 341 height 33
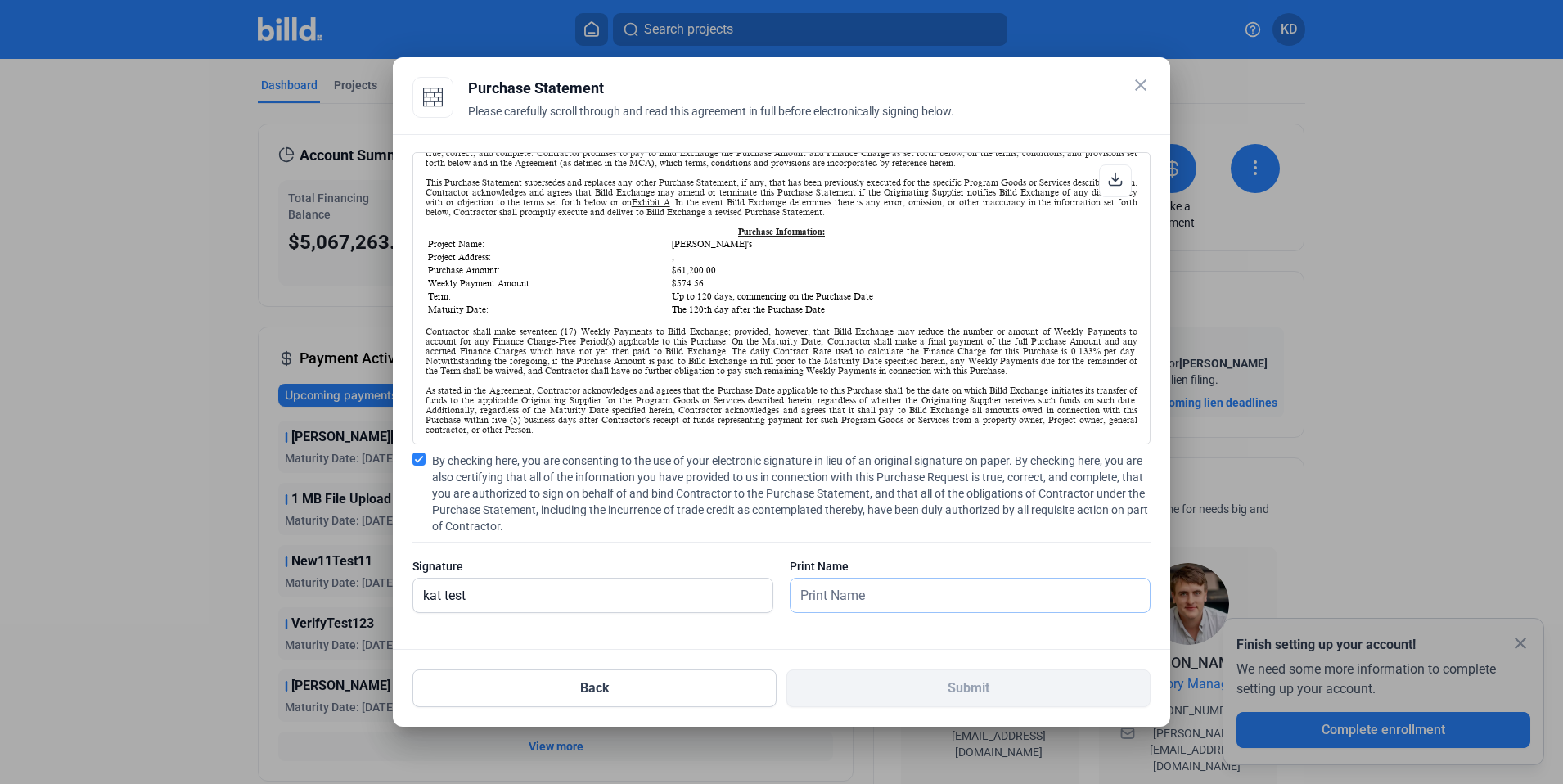
type input "kat test"
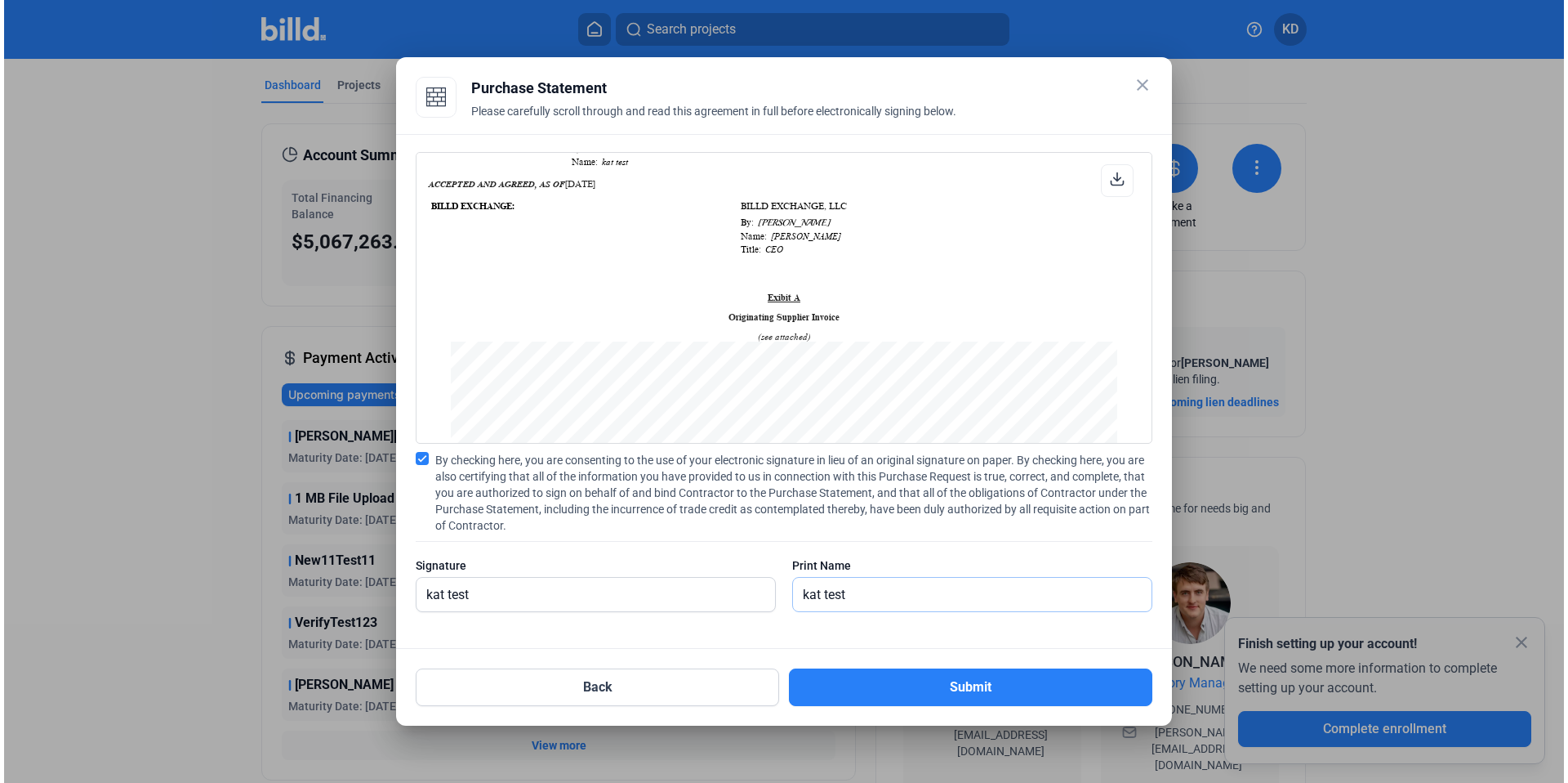
scroll to position [617, 0]
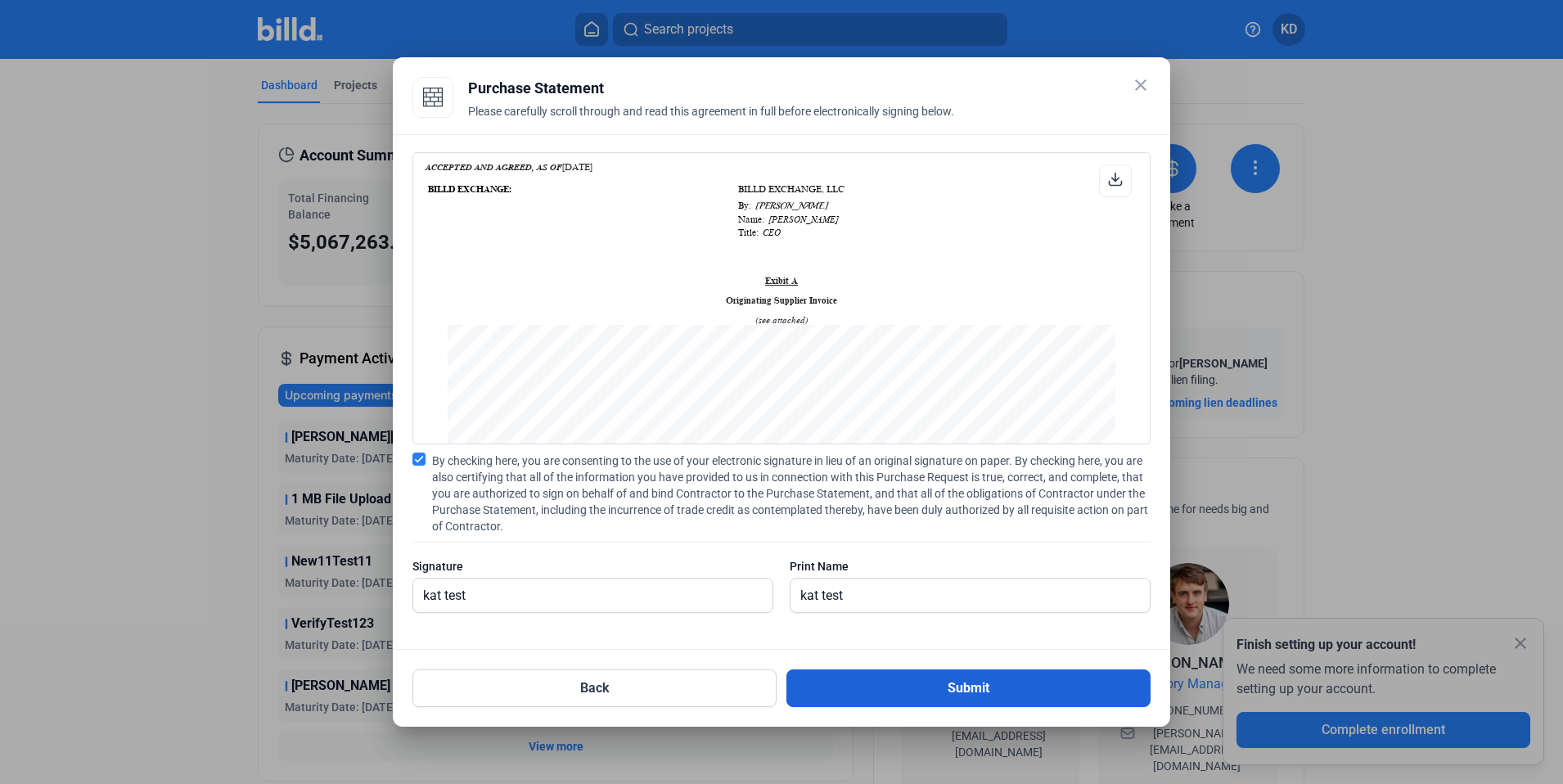
click at [965, 684] on button "Submit" at bounding box center [968, 688] width 364 height 38
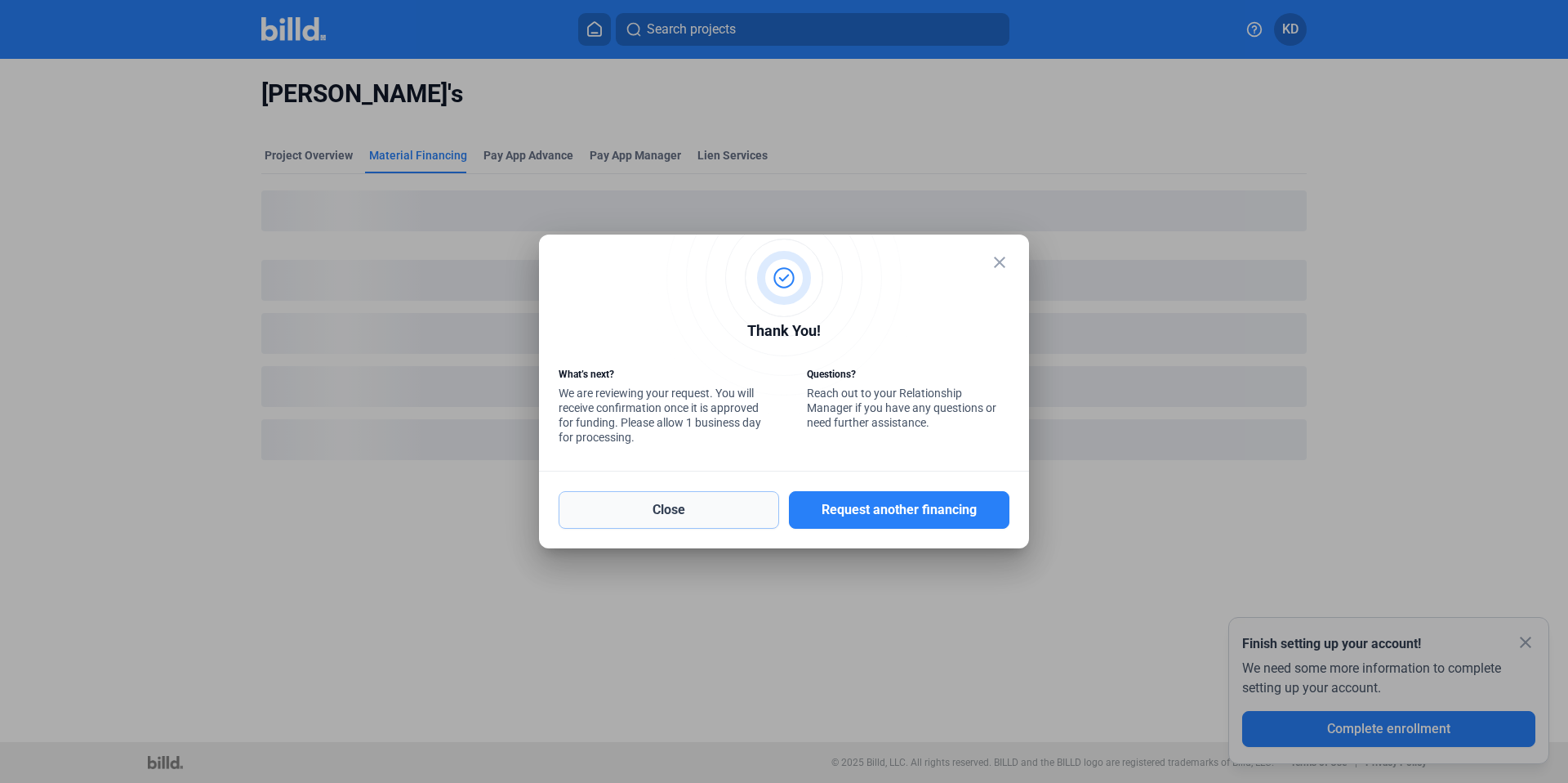
click at [682, 507] on button "Close" at bounding box center [669, 509] width 220 height 38
